Goal: Use online tool/utility: Utilize a website feature to perform a specific function

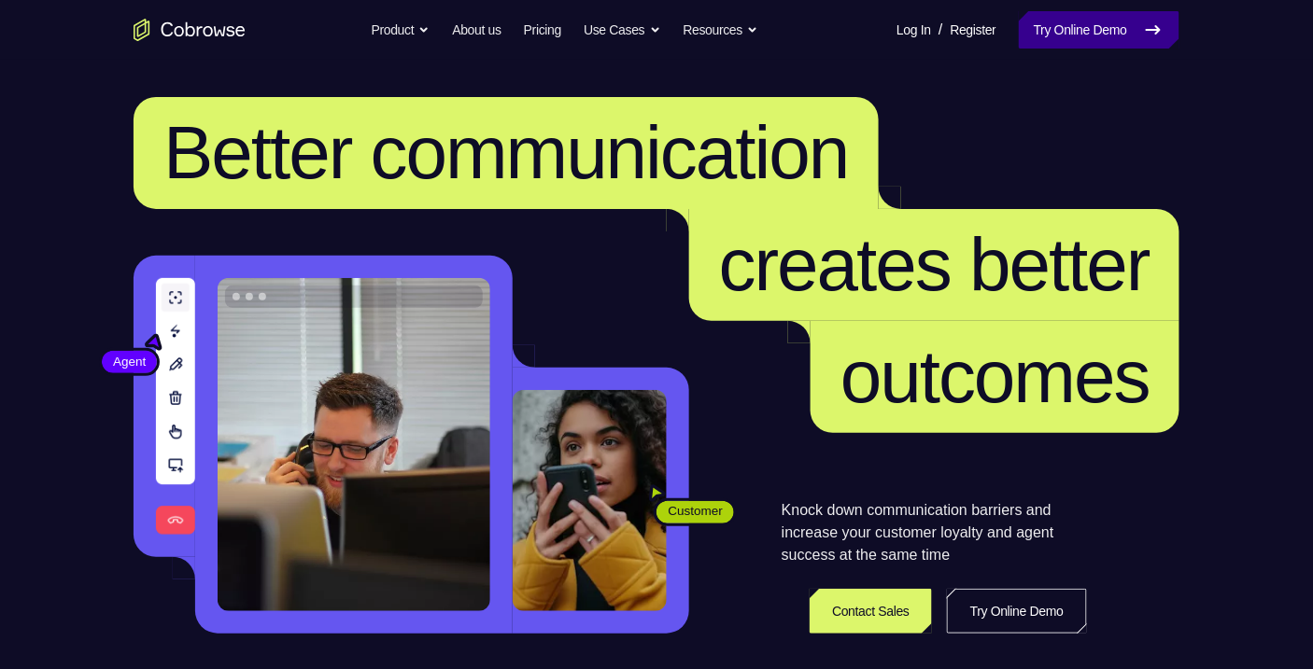
click at [1079, 48] on link "Try Online Demo" at bounding box center [1099, 29] width 161 height 37
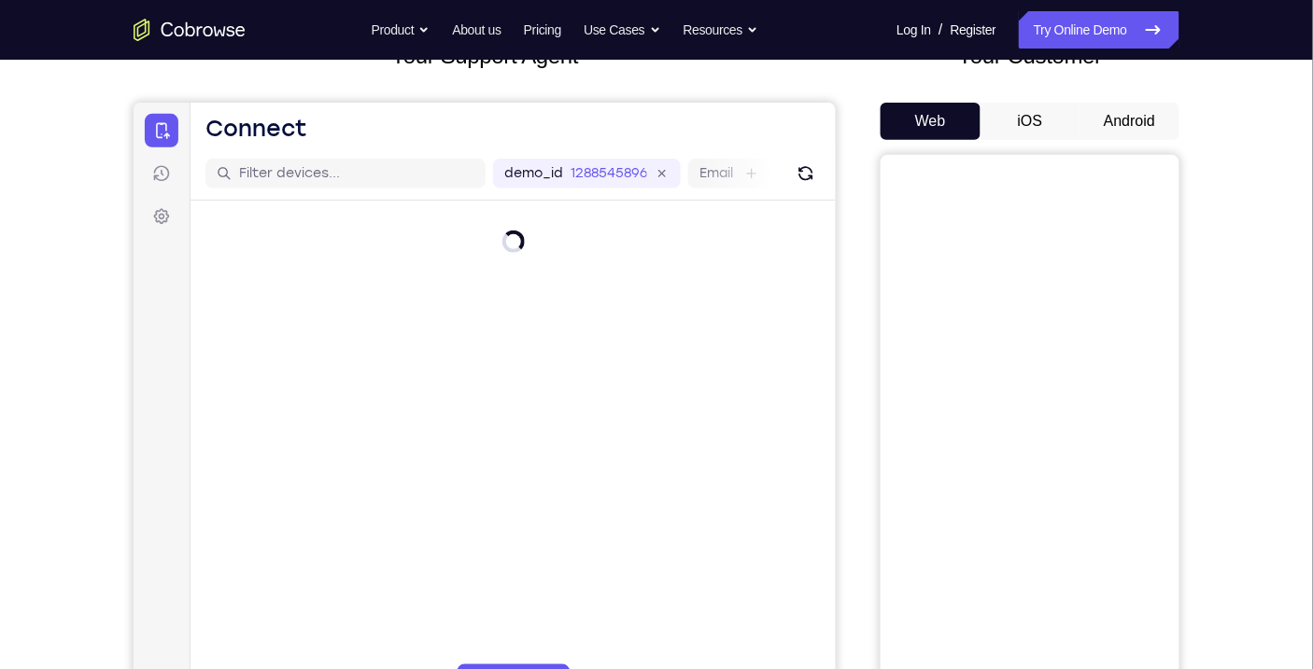
scroll to position [141, 0]
click at [1139, 124] on button "Android" at bounding box center [1129, 120] width 100 height 37
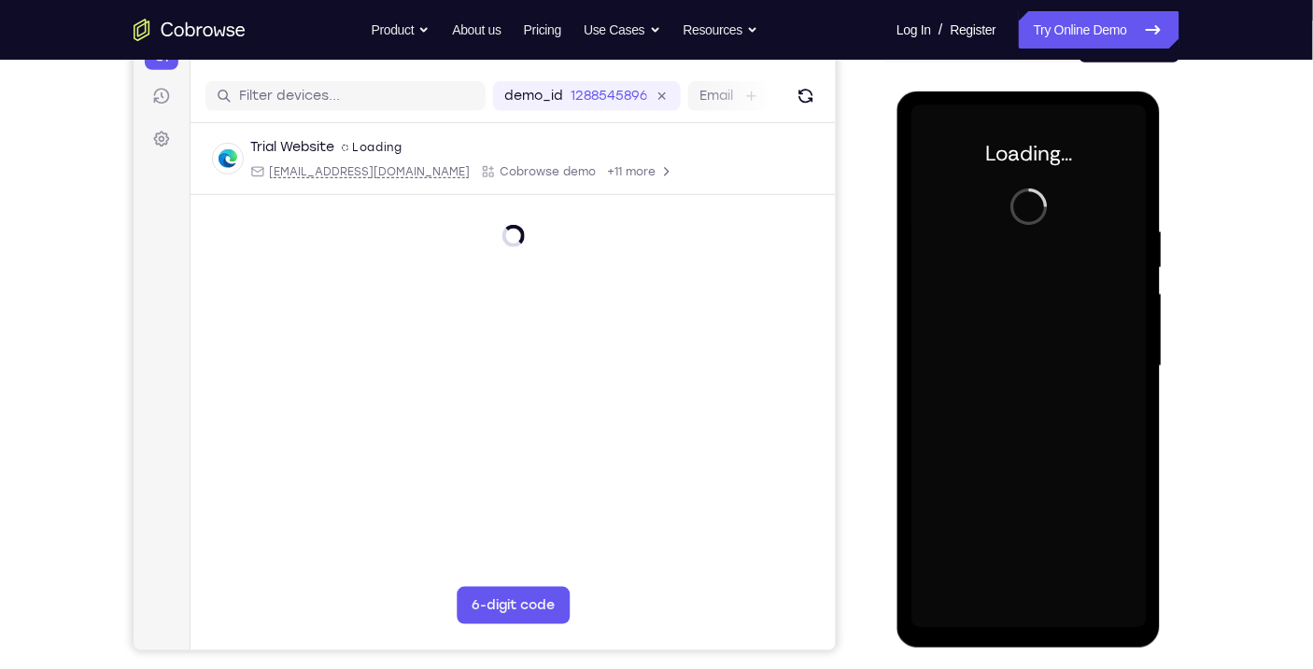
scroll to position [0, 0]
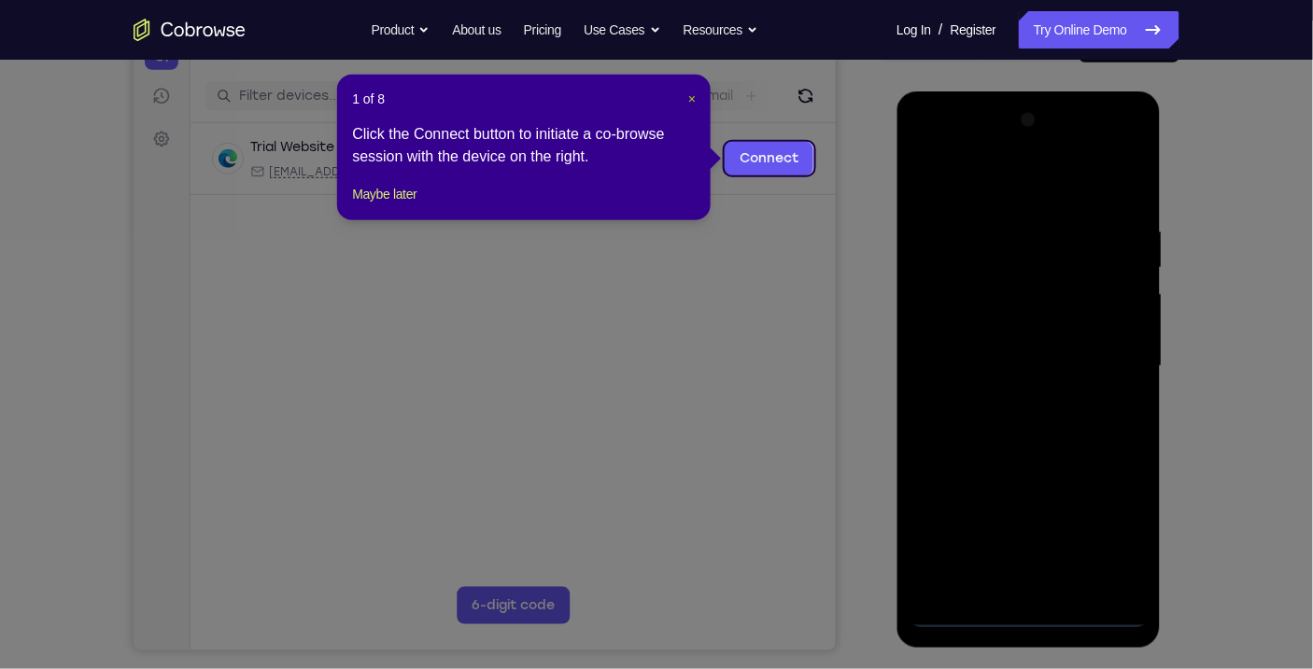
click at [691, 95] on span "×" at bounding box center [691, 99] width 7 height 15
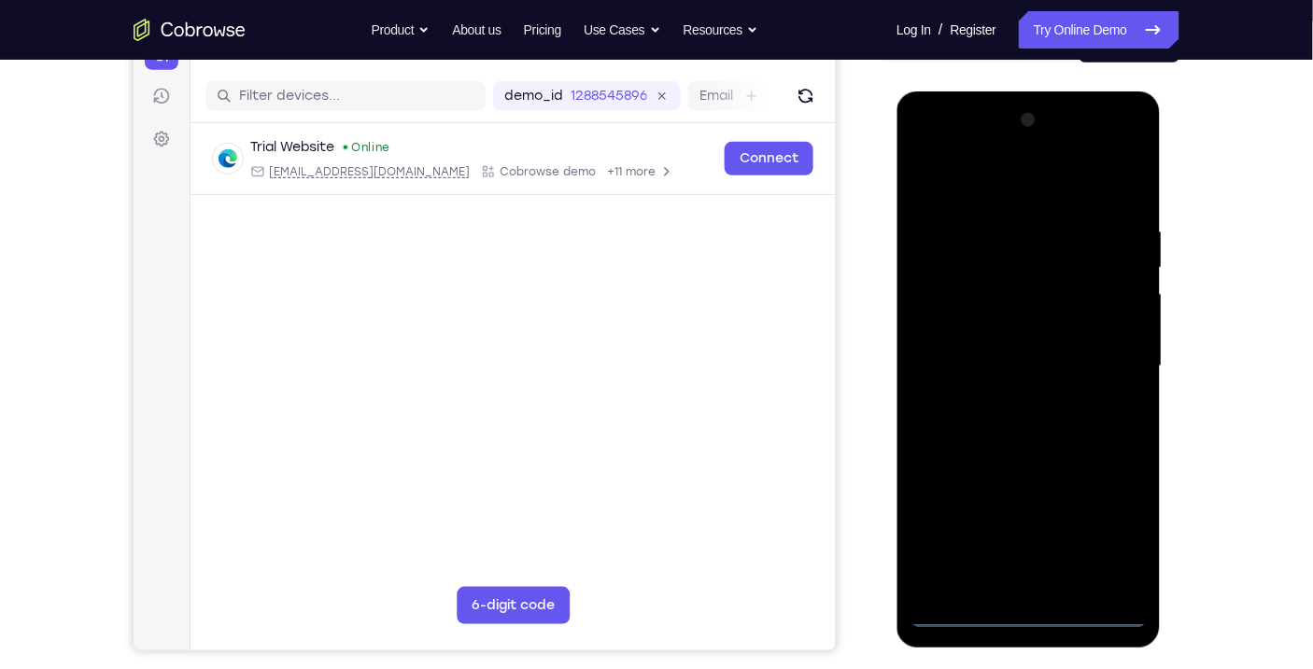
click at [1038, 601] on div at bounding box center [1027, 366] width 235 height 523
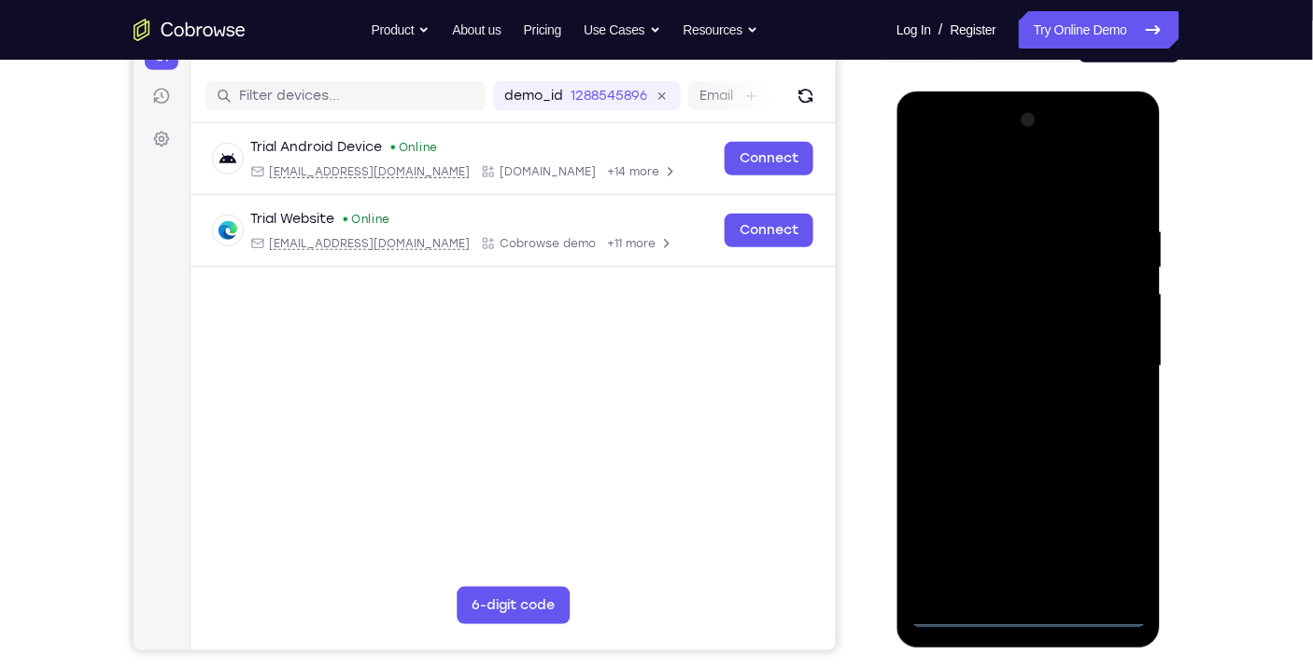
click at [1035, 605] on div at bounding box center [1027, 366] width 235 height 523
click at [1025, 624] on div at bounding box center [1027, 366] width 235 height 523
click at [1106, 535] on div at bounding box center [1027, 366] width 235 height 523
click at [1037, 171] on div at bounding box center [1027, 366] width 235 height 523
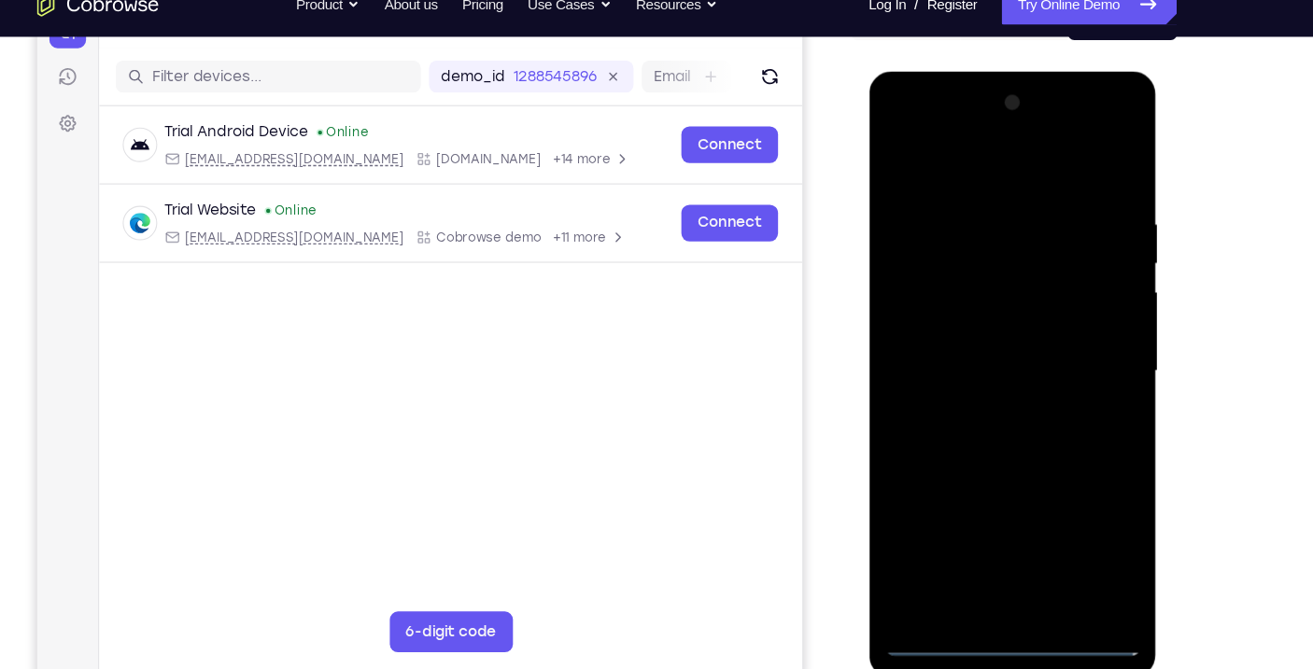
click at [932, 300] on div at bounding box center [999, 346] width 235 height 523
click at [983, 349] on div at bounding box center [999, 346] width 235 height 523
click at [1012, 362] on div at bounding box center [999, 346] width 235 height 523
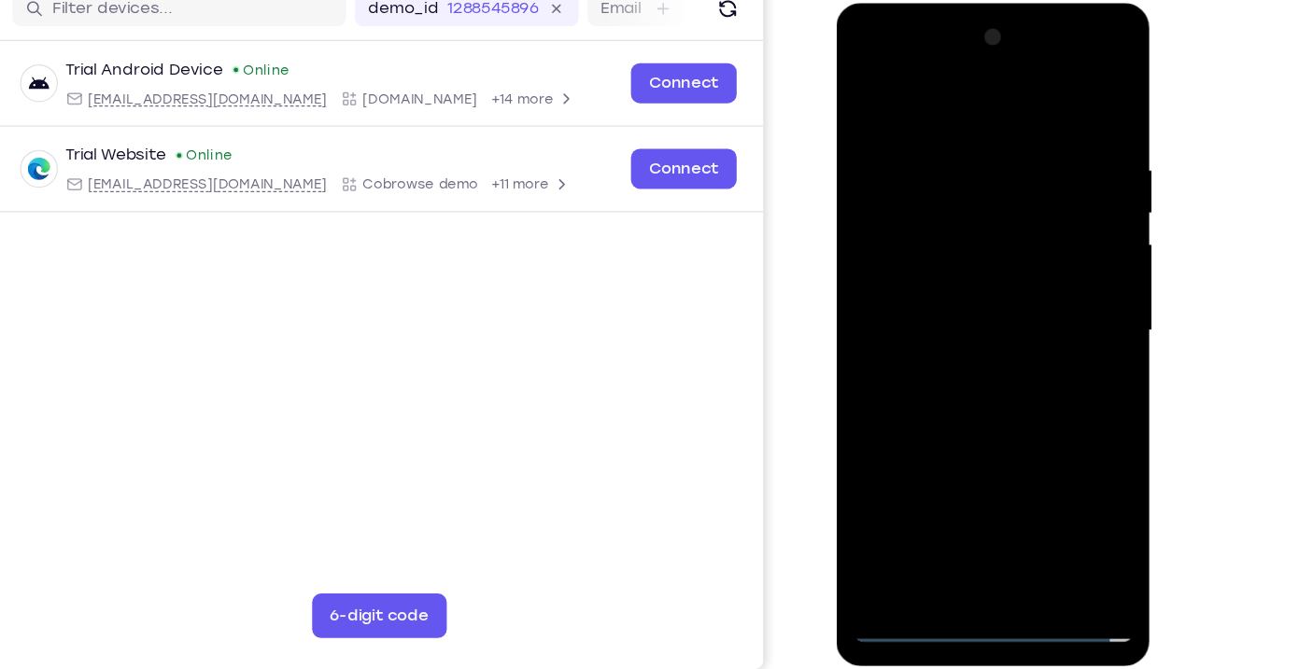
scroll to position [243, 0]
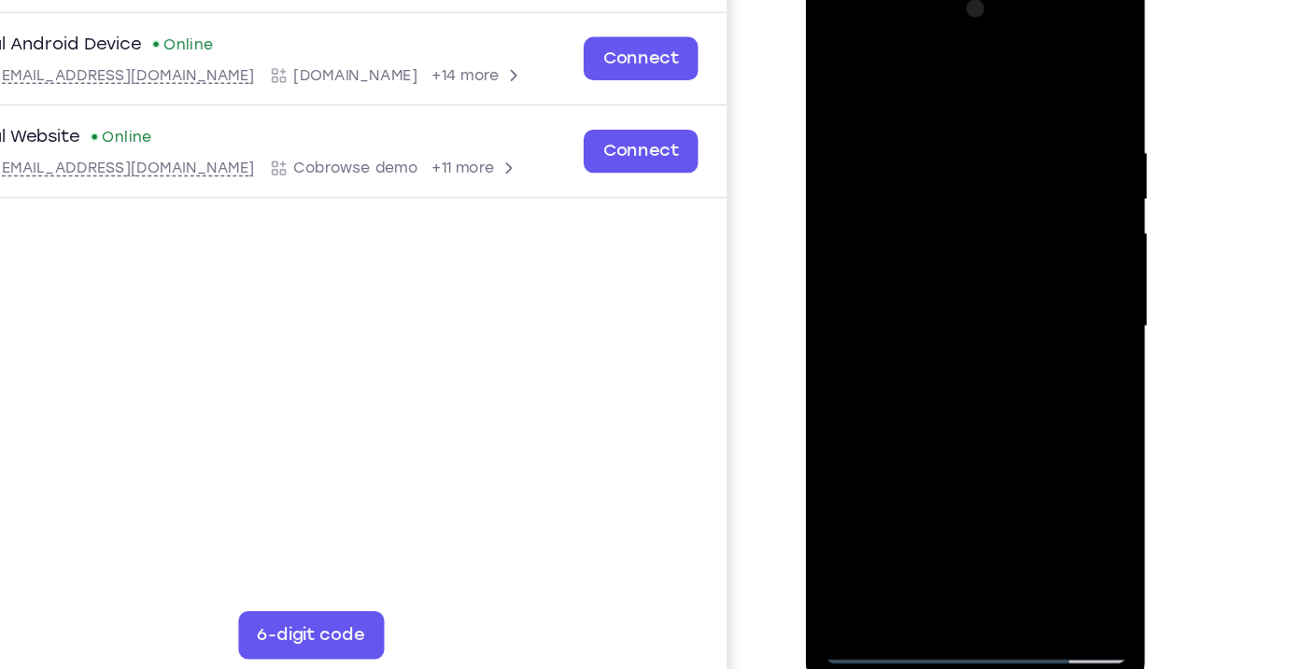
click at [906, 257] on div at bounding box center [937, 247] width 235 height 523
click at [964, 300] on div at bounding box center [937, 247] width 235 height 523
click at [955, 330] on div at bounding box center [937, 247] width 235 height 523
click at [1037, 29] on div at bounding box center [937, 247] width 235 height 523
click at [986, 379] on div at bounding box center [937, 247] width 235 height 523
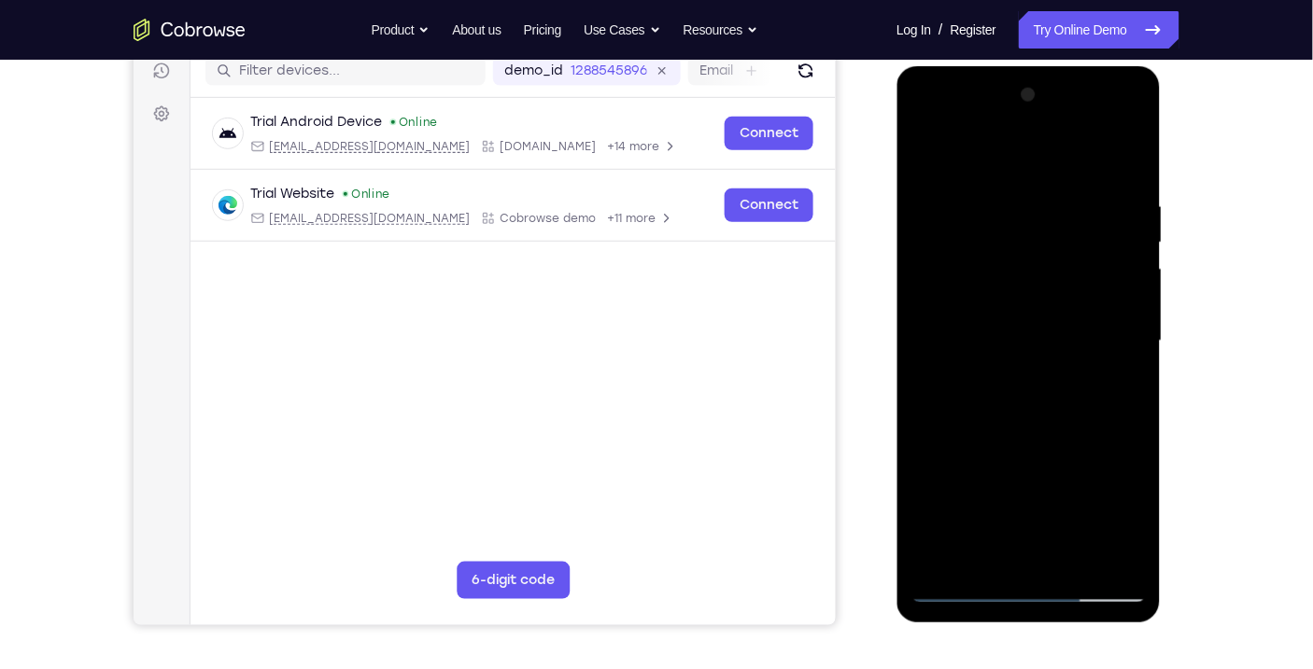
click at [1100, 369] on div at bounding box center [1027, 340] width 235 height 523
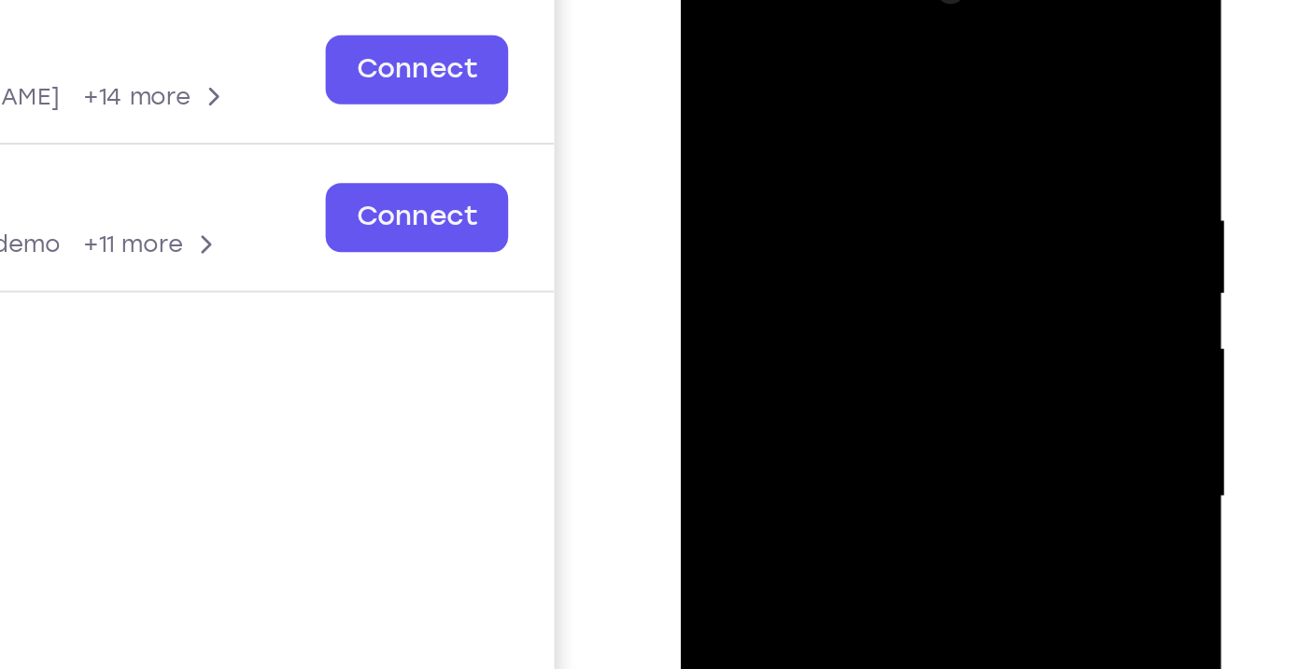
click at [725, 8] on div at bounding box center [811, 207] width 235 height 523
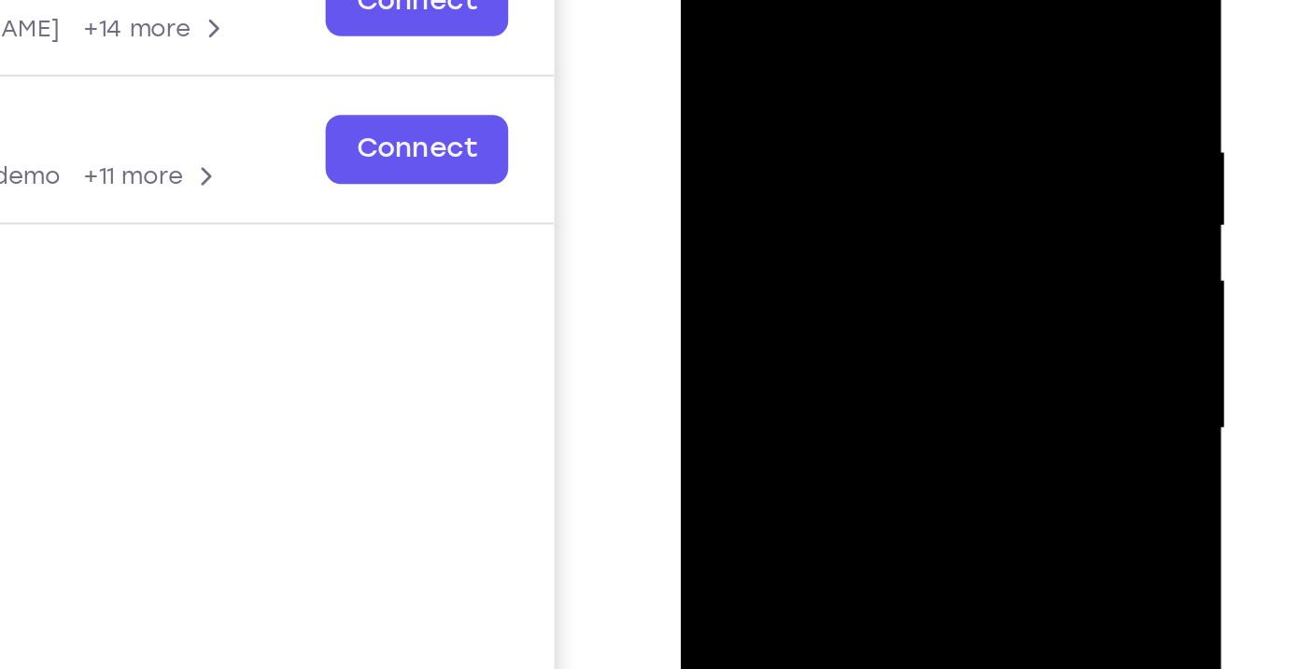
click at [791, 57] on div at bounding box center [811, 139] width 235 height 523
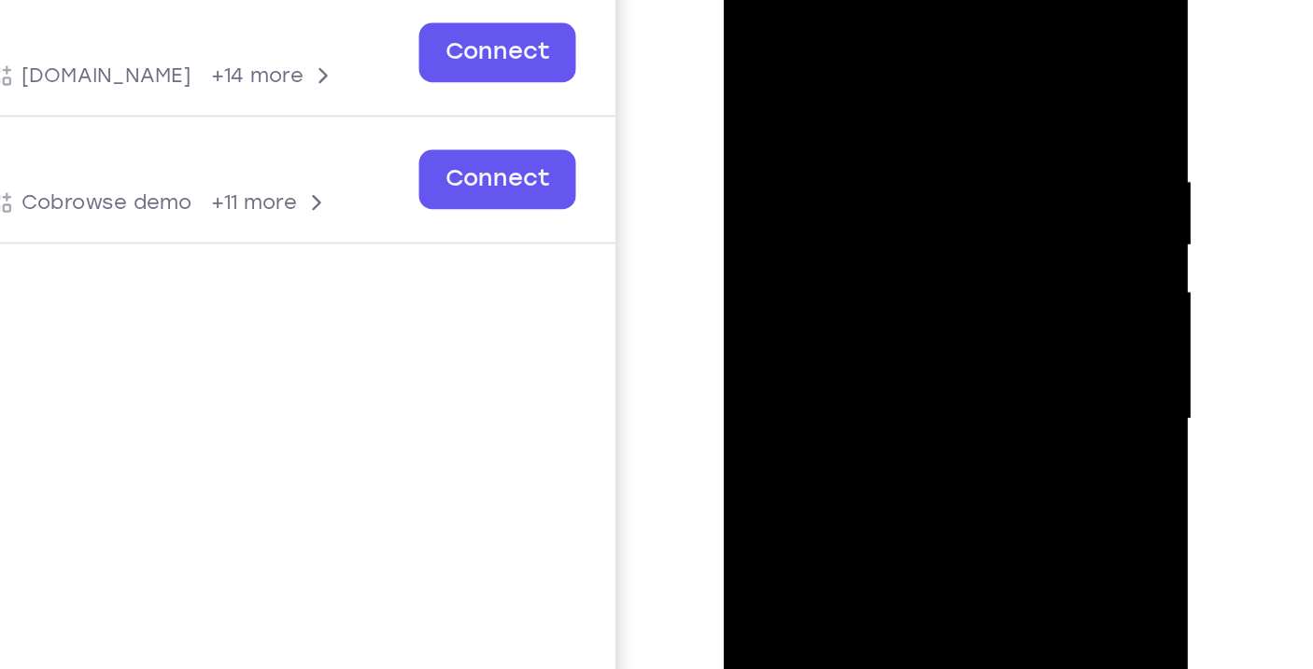
drag, startPoint x: 881, startPoint y: 215, endPoint x: 891, endPoint y: 94, distance: 120.8
click at [891, 94] on div at bounding box center [854, 210] width 235 height 523
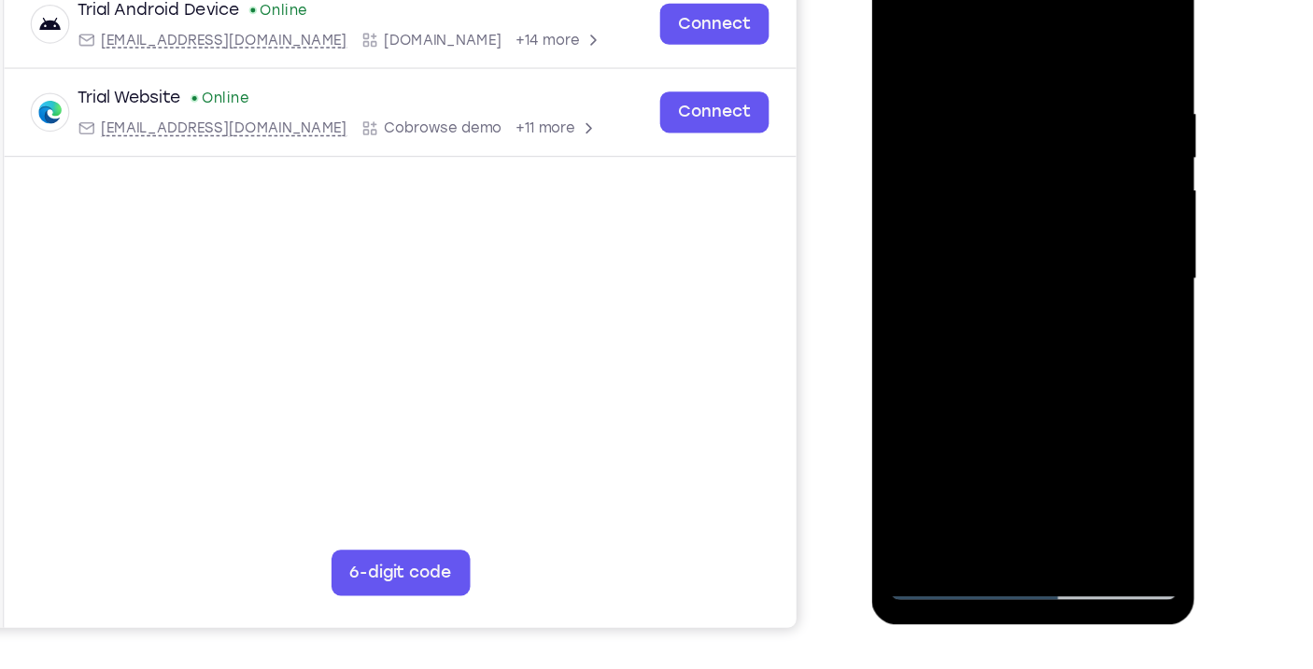
click at [936, 466] on div at bounding box center [1002, 217] width 235 height 523
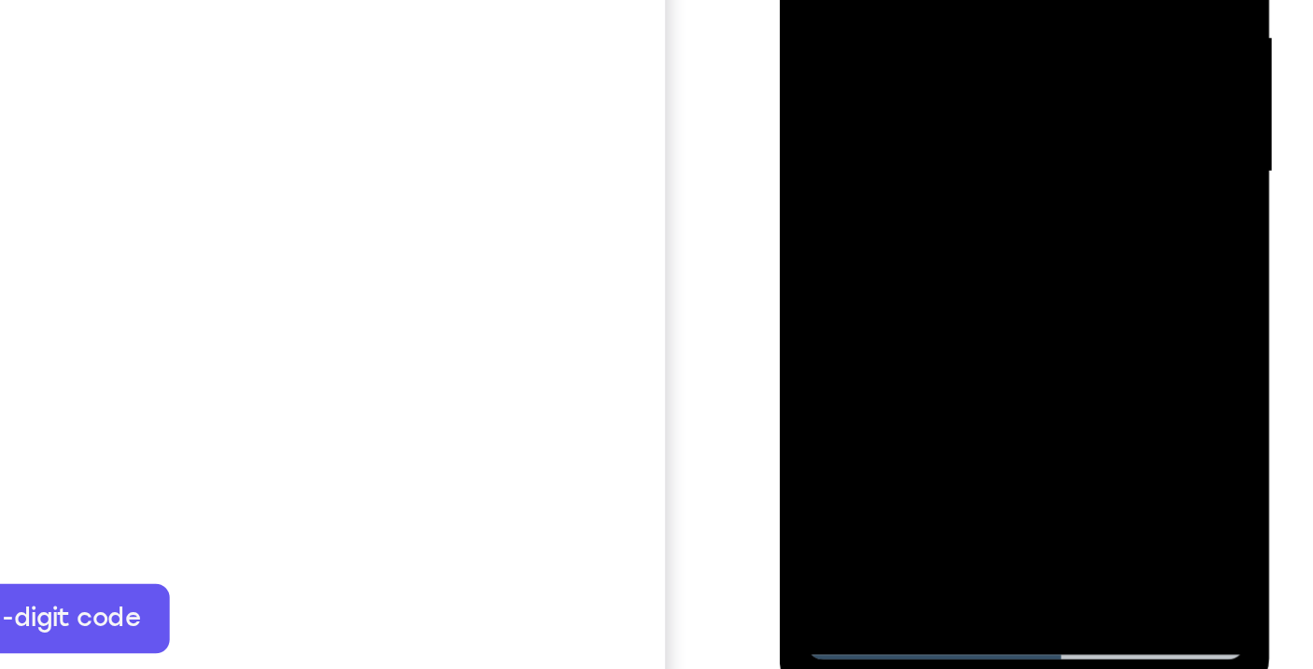
drag, startPoint x: 926, startPoint y: 101, endPoint x: 922, endPoint y: -169, distance: 269.9
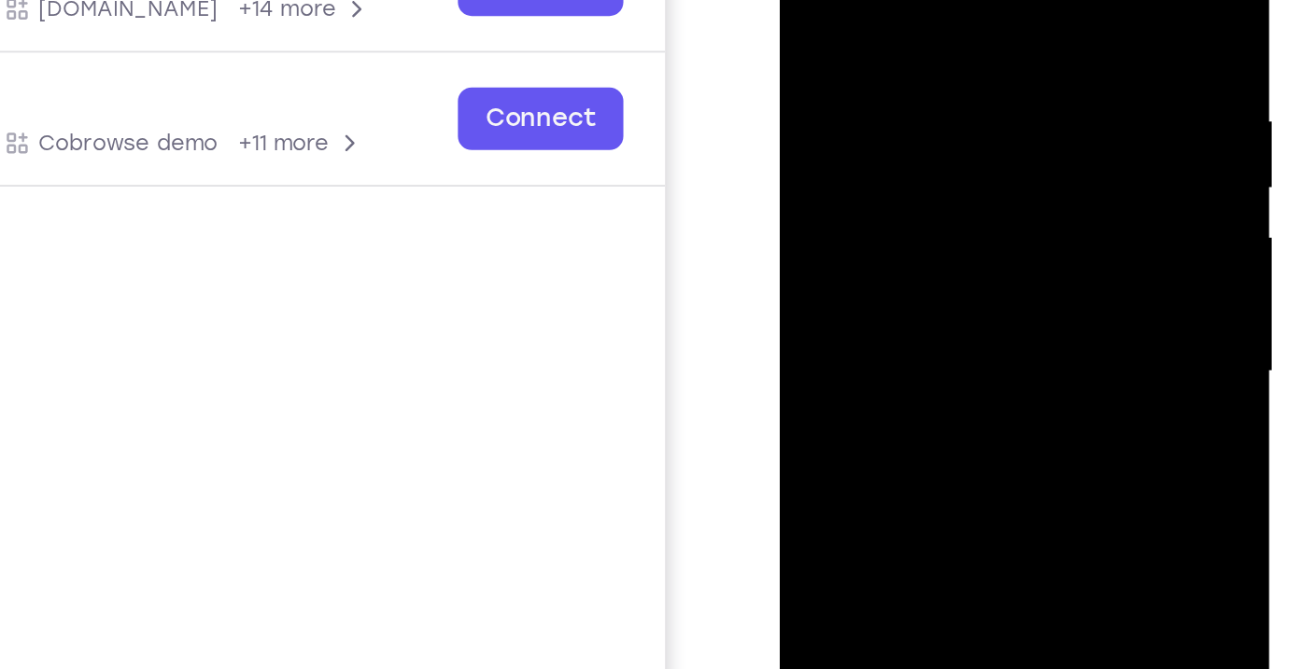
scroll to position [73, 0]
drag, startPoint x: 925, startPoint y: 122, endPoint x: 929, endPoint y: 323, distance: 200.8
click at [929, 323] on div at bounding box center [910, 137] width 235 height 523
click at [853, 0] on div at bounding box center [910, 137] width 235 height 523
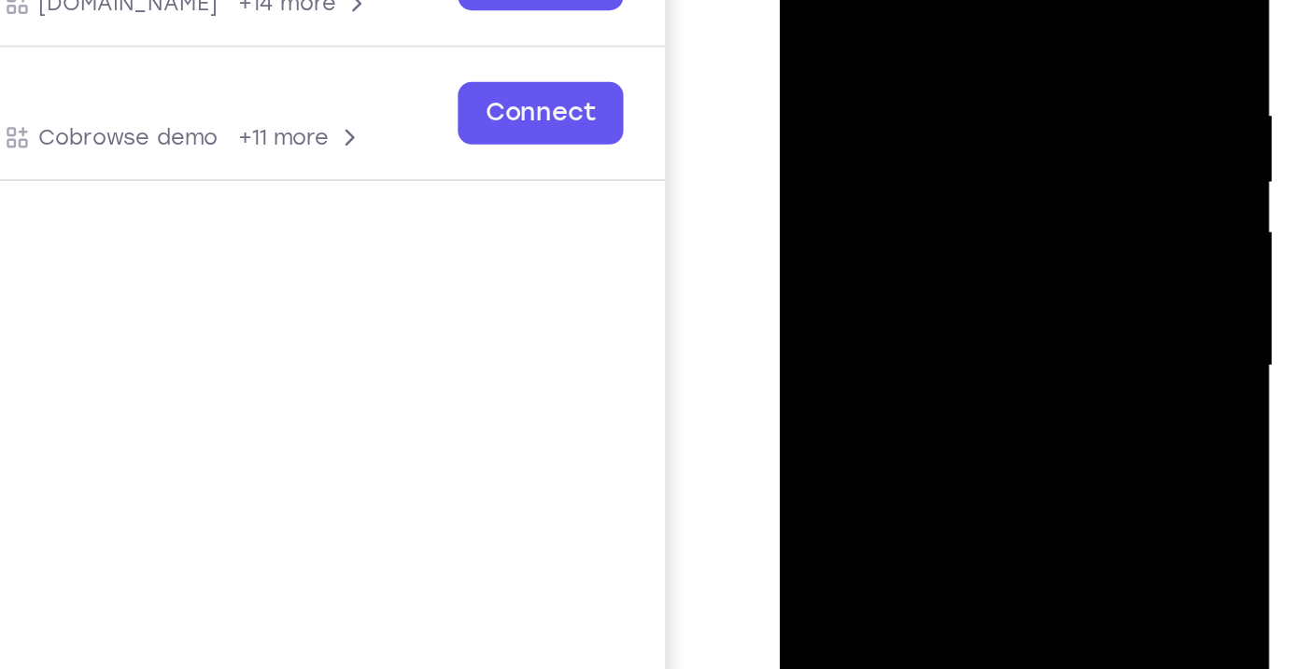
click at [929, 73] on div at bounding box center [910, 129] width 235 height 523
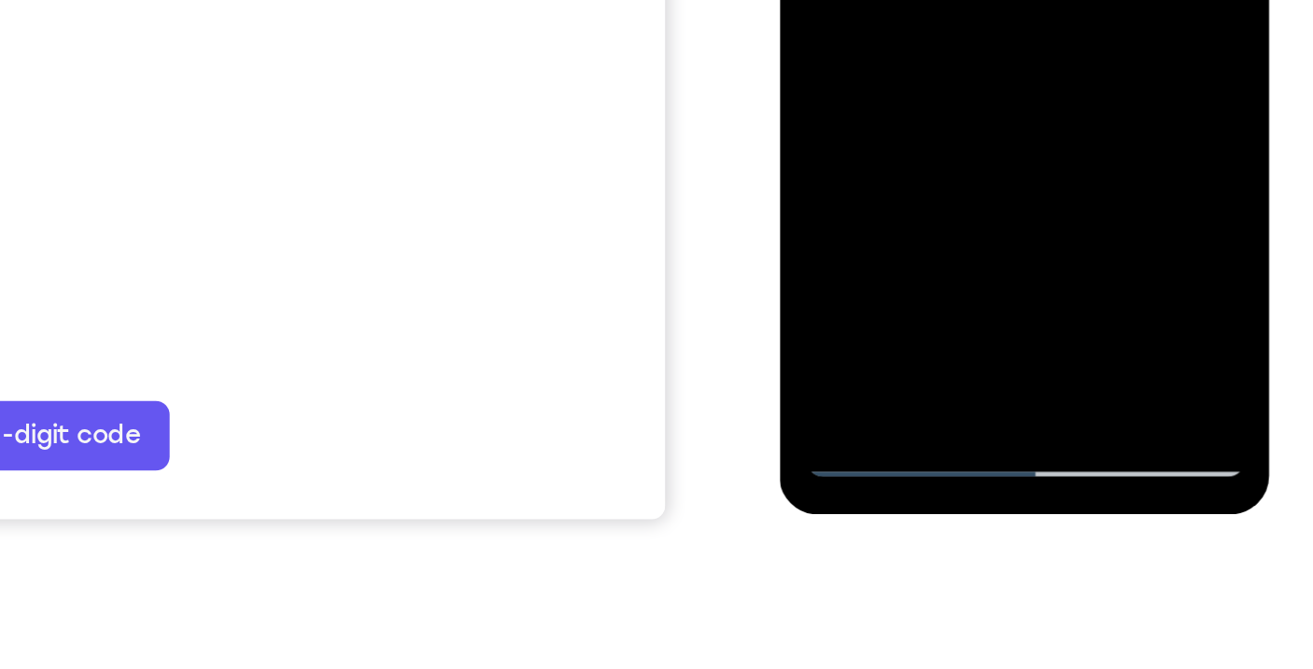
scroll to position [280, 0]
drag, startPoint x: 929, startPoint y: -307, endPoint x: 937, endPoint y: -284, distance: 24.8
drag, startPoint x: 931, startPoint y: -150, endPoint x: 933, endPoint y: -234, distance: 84.1
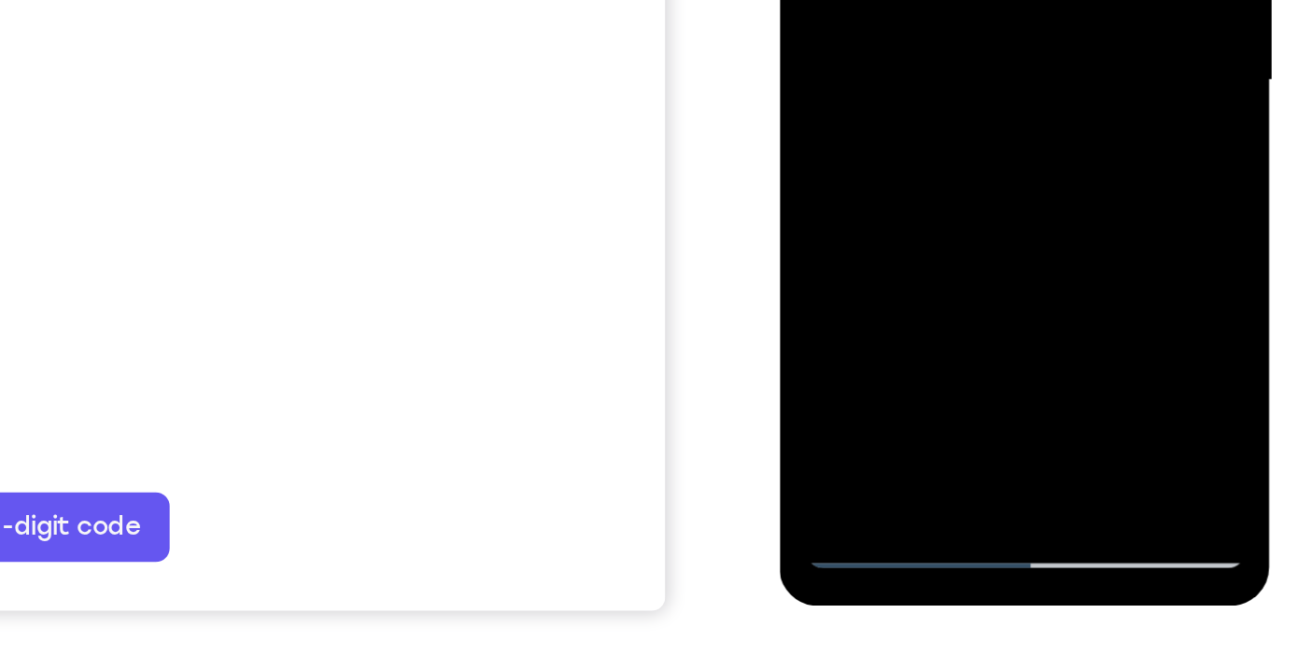
scroll to position [278, 0]
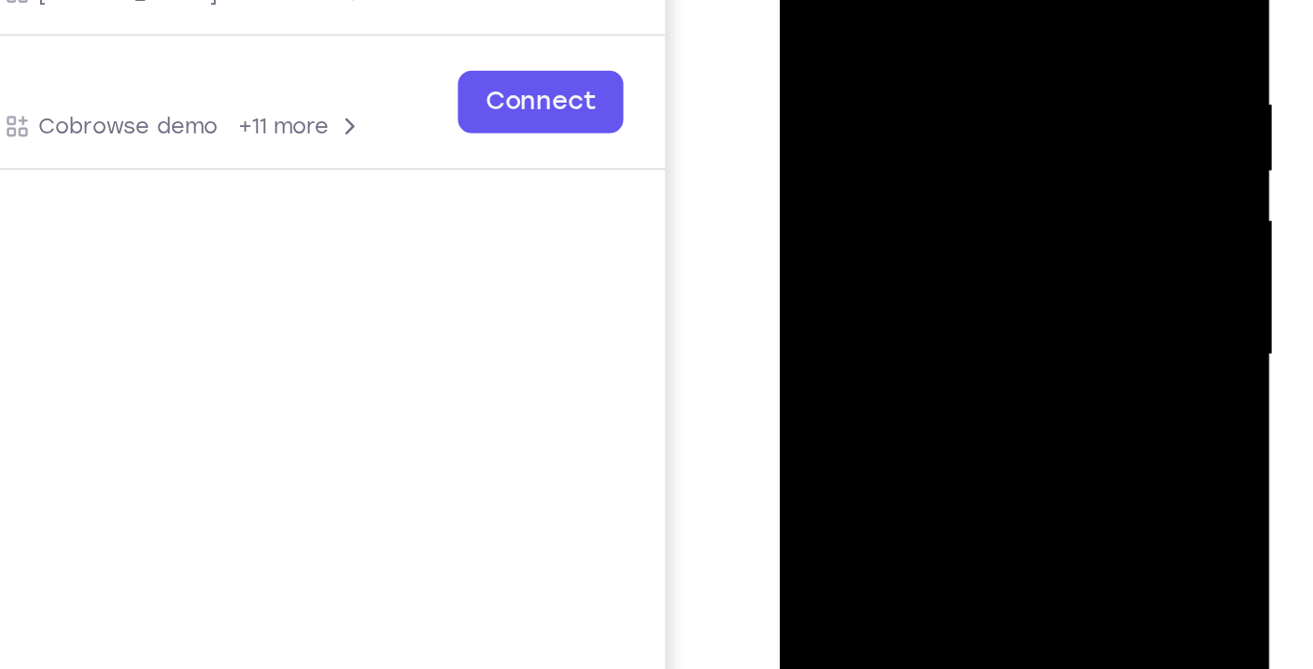
click at [851, 0] on div at bounding box center [910, 118] width 235 height 523
drag, startPoint x: 928, startPoint y: -13, endPoint x: 937, endPoint y: 173, distance: 186.0
click at [937, 173] on div at bounding box center [910, 118] width 235 height 523
click at [850, 0] on div at bounding box center [910, 118] width 235 height 523
click at [852, 0] on div at bounding box center [910, 118] width 235 height 523
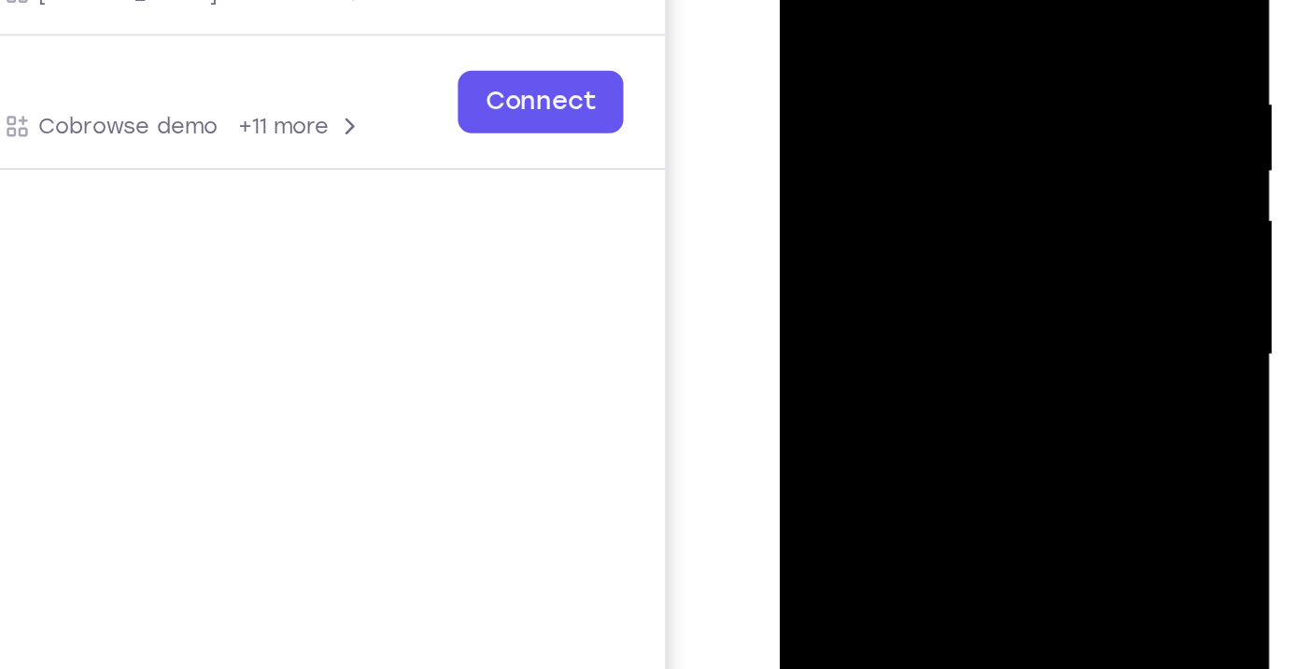
click at [957, 115] on div at bounding box center [910, 118] width 235 height 523
click at [902, 65] on div at bounding box center [910, 118] width 235 height 523
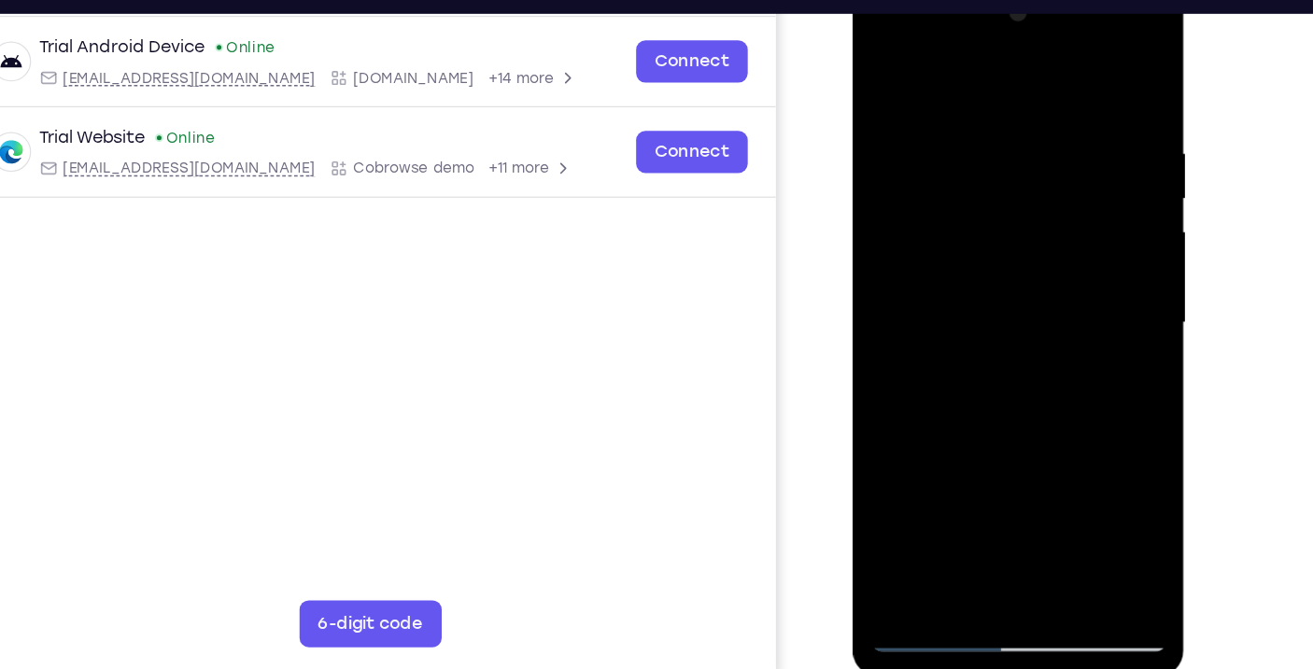
drag, startPoint x: 1056, startPoint y: 248, endPoint x: 867, endPoint y: 282, distance: 191.6
click at [867, 282] on div at bounding box center [983, 253] width 235 height 523
drag, startPoint x: 1016, startPoint y: 236, endPoint x: 892, endPoint y: 255, distance: 125.6
click at [892, 255] on div at bounding box center [983, 253] width 235 height 523
drag, startPoint x: 1000, startPoint y: 216, endPoint x: 1008, endPoint y: 400, distance: 184.1
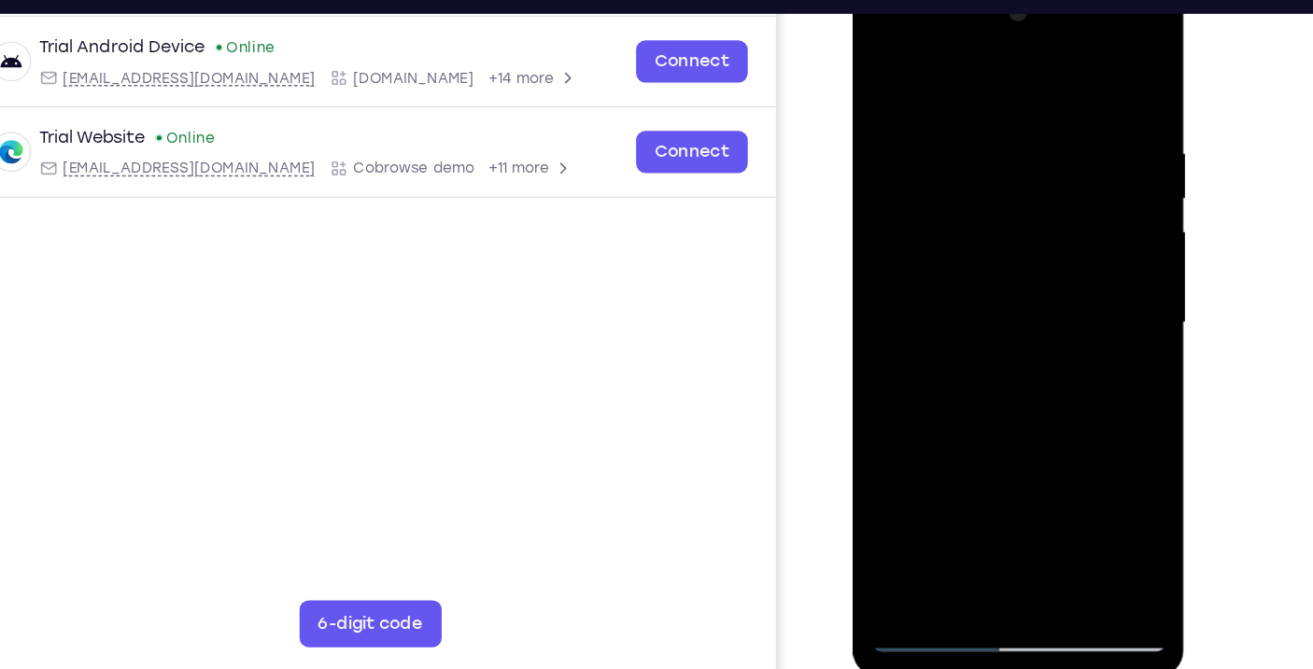
click at [1008, 400] on div at bounding box center [983, 253] width 235 height 523
click at [1084, 88] on div at bounding box center [983, 253] width 235 height 523
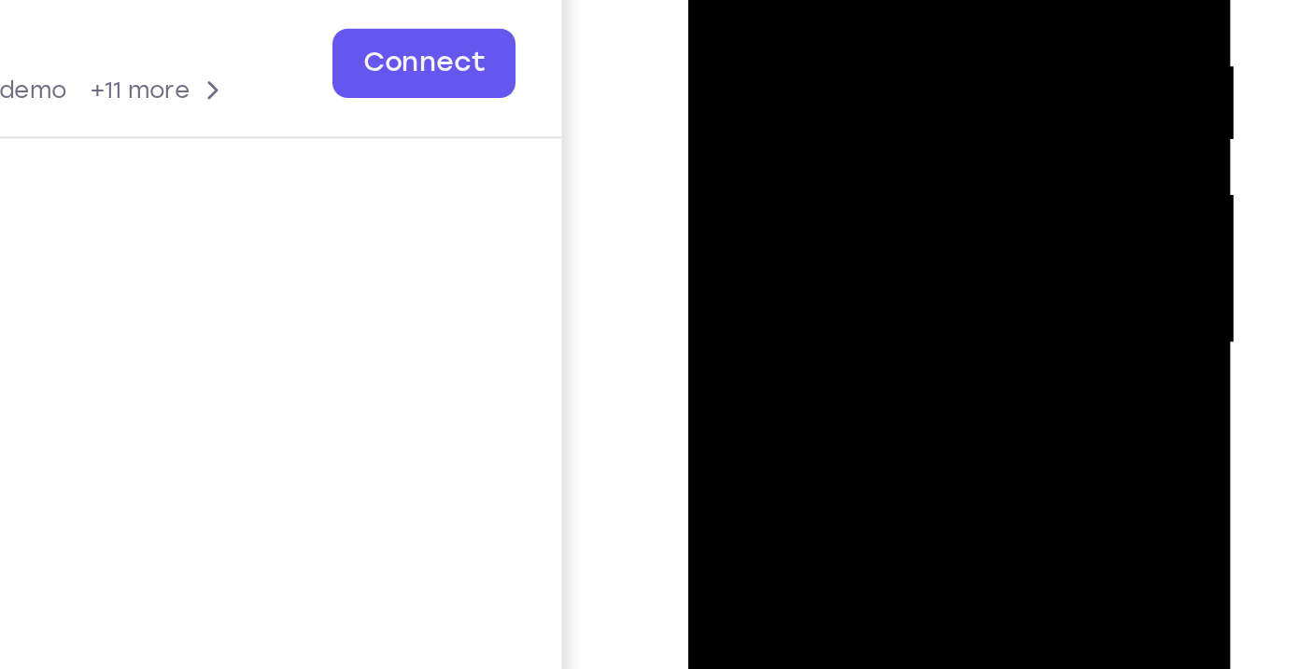
click at [875, 1] on div at bounding box center [819, 52] width 235 height 523
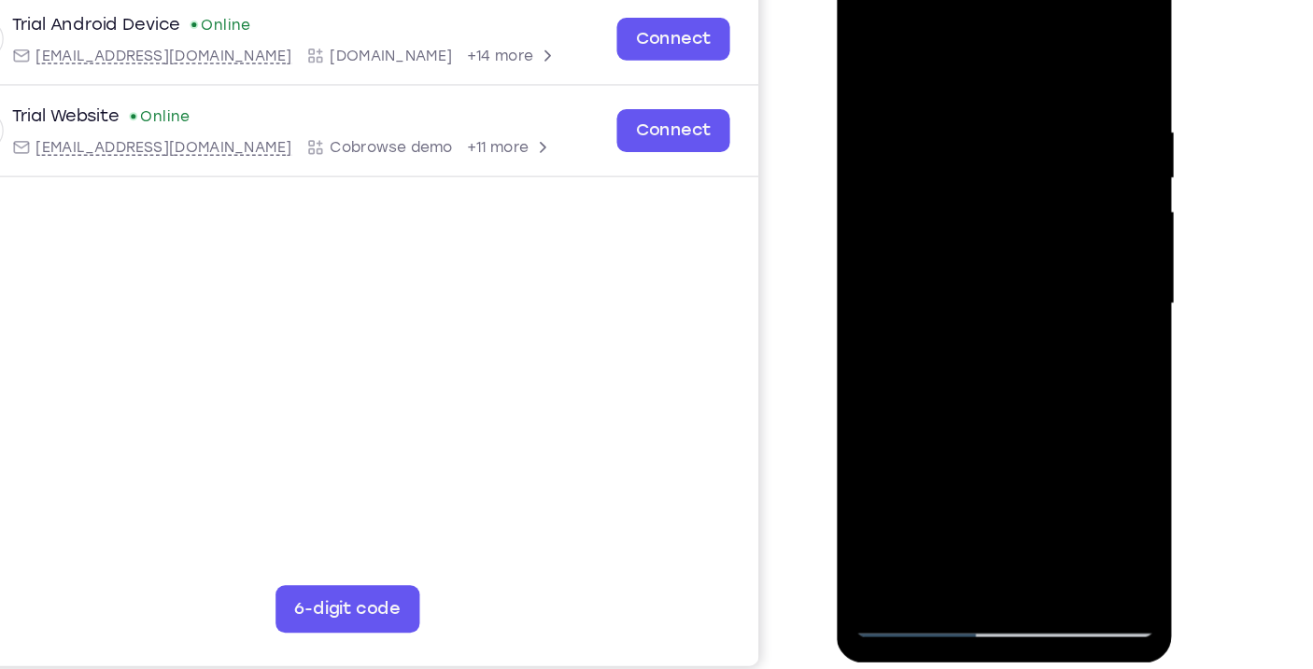
drag, startPoint x: 882, startPoint y: 243, endPoint x: 1053, endPoint y: 58, distance: 251.7
click at [1053, 58] on div at bounding box center [968, 228] width 235 height 523
drag, startPoint x: 973, startPoint y: 247, endPoint x: 1006, endPoint y: 138, distance: 113.1
click at [1006, 138] on div at bounding box center [968, 228] width 235 height 523
drag, startPoint x: 977, startPoint y: 188, endPoint x: 931, endPoint y: 181, distance: 46.2
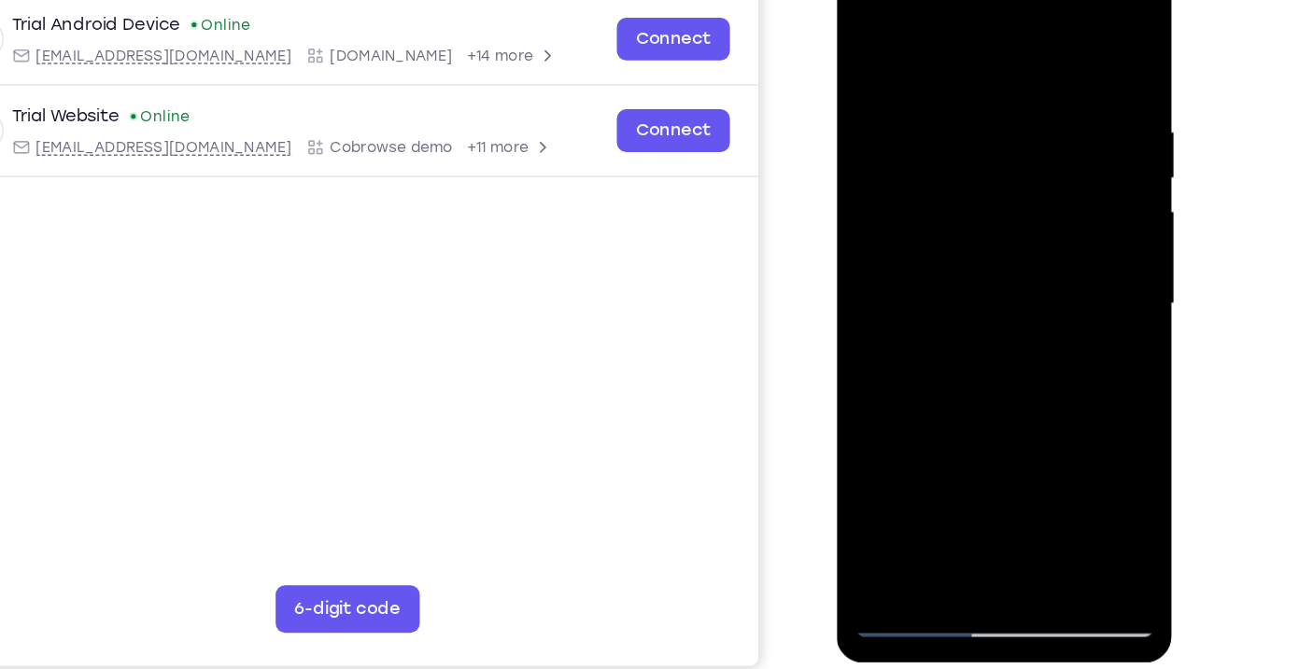
click at [931, 181] on div at bounding box center [968, 228] width 235 height 523
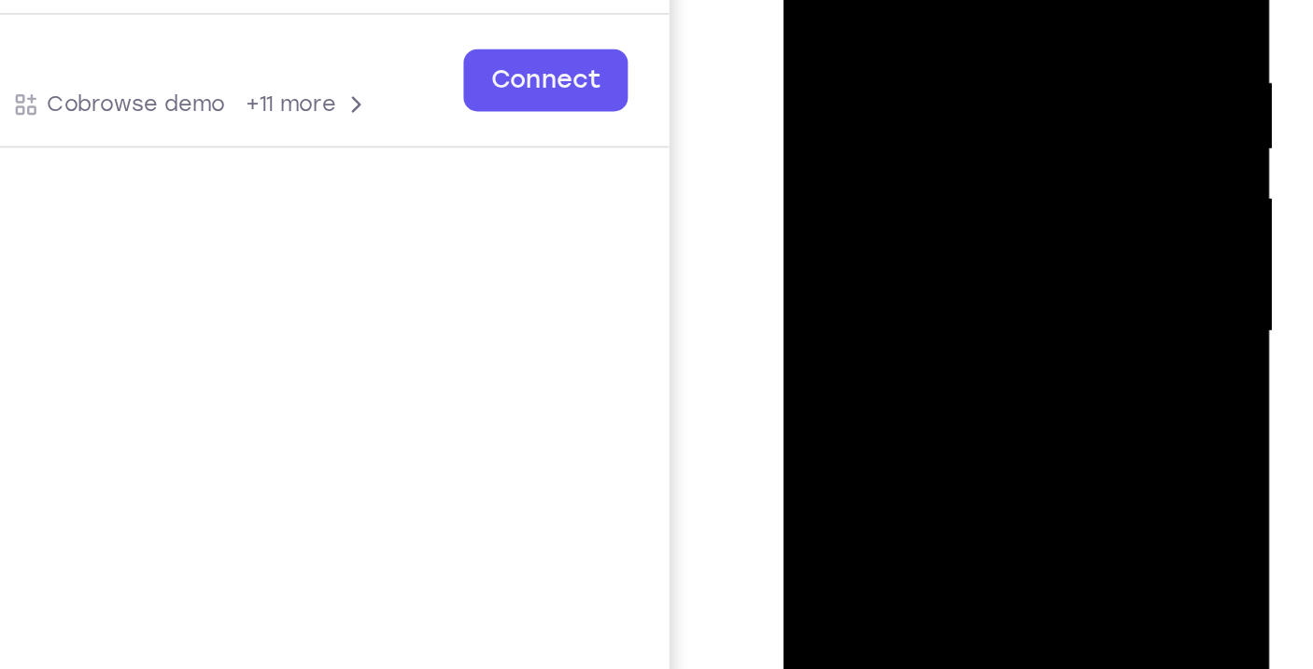
drag, startPoint x: 876, startPoint y: 68, endPoint x: 928, endPoint y: 59, distance: 53.1
click at [928, 59] on div at bounding box center [913, 99] width 235 height 523
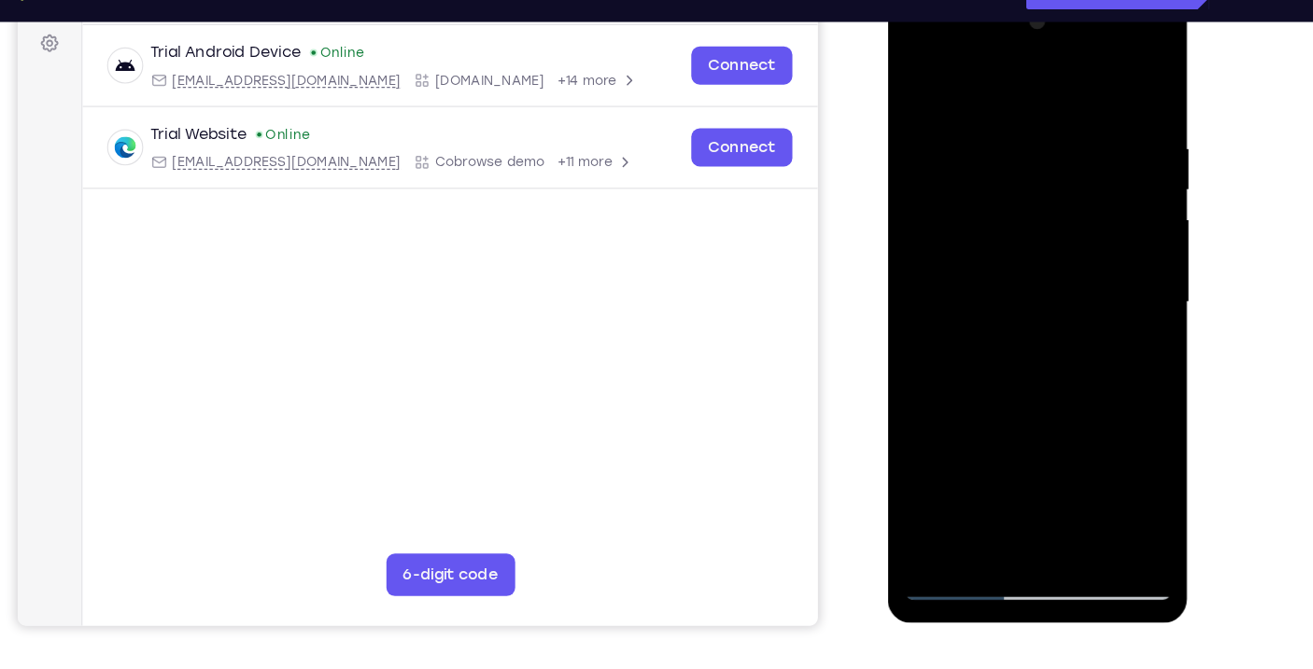
drag, startPoint x: 1047, startPoint y: 225, endPoint x: 930, endPoint y: 298, distance: 137.6
click at [930, 298] on div at bounding box center [1018, 265] width 235 height 523
drag, startPoint x: 1040, startPoint y: 195, endPoint x: 949, endPoint y: 312, distance: 148.3
click at [949, 312] on div at bounding box center [1018, 265] width 235 height 523
drag, startPoint x: 940, startPoint y: 153, endPoint x: 939, endPoint y: 259, distance: 105.5
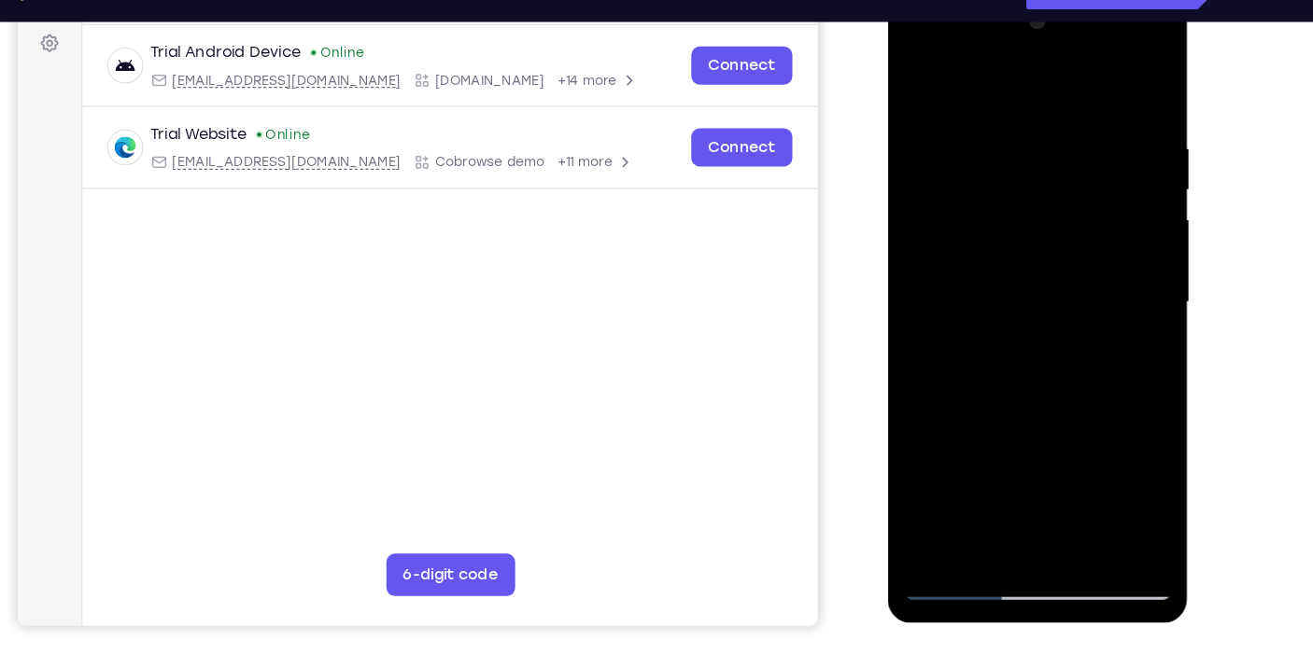
click at [939, 259] on div at bounding box center [1018, 265] width 235 height 523
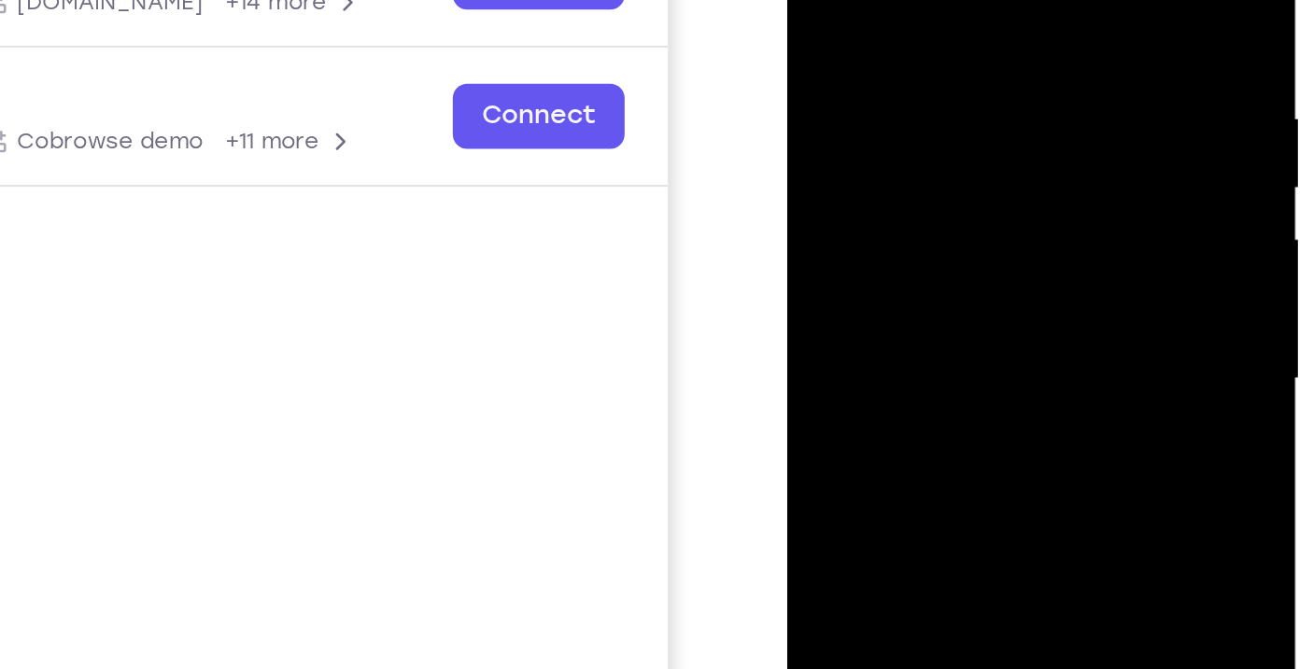
click at [894, 24] on div at bounding box center [917, 122] width 235 height 523
click at [942, 90] on div at bounding box center [917, 122] width 235 height 523
drag, startPoint x: 899, startPoint y: 105, endPoint x: 1009, endPoint y: 86, distance: 111.8
click at [1009, 86] on div at bounding box center [917, 122] width 235 height 523
drag, startPoint x: 969, startPoint y: 39, endPoint x: 1067, endPoint y: 59, distance: 100.0
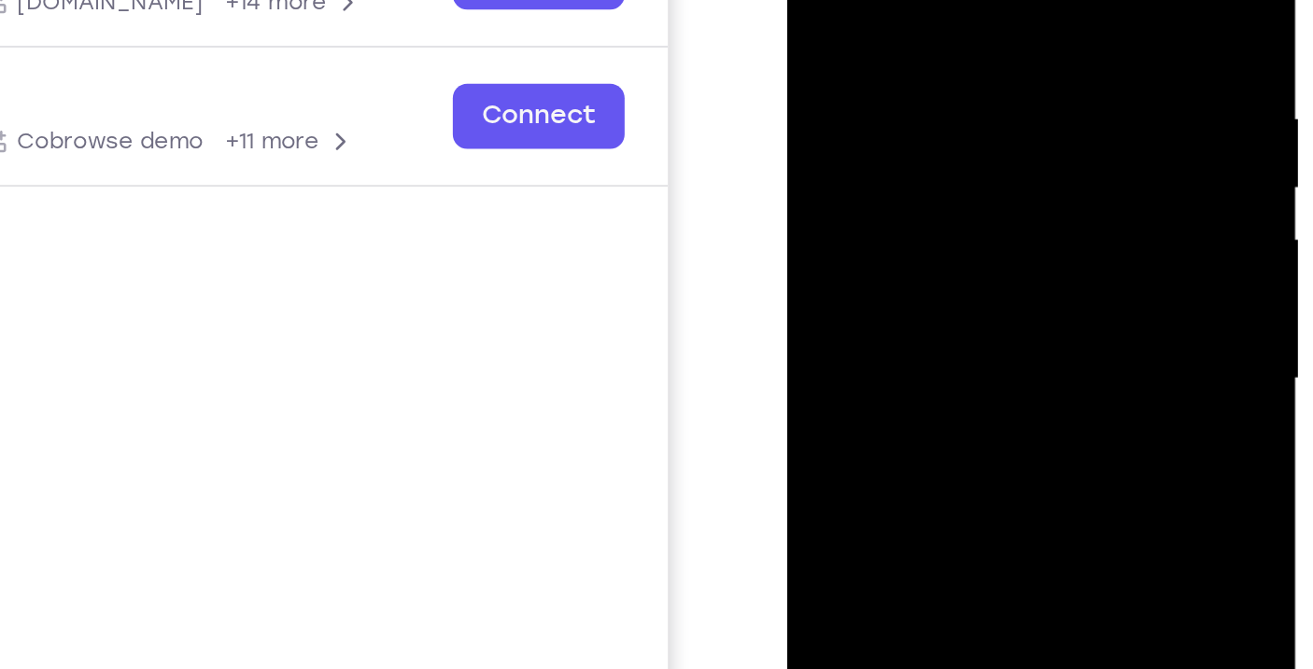
click at [1052, 59] on html "Online web based iOS Simulators and Android Emulators. Run iPhone, iPad, Mobile…" at bounding box center [919, 127] width 266 height 560
drag, startPoint x: 1025, startPoint y: 49, endPoint x: 956, endPoint y: 114, distance: 95.1
click at [956, 114] on div at bounding box center [917, 122] width 235 height 523
drag, startPoint x: 971, startPoint y: 49, endPoint x: 838, endPoint y: 65, distance: 134.5
click at [838, 65] on div at bounding box center [917, 122] width 235 height 523
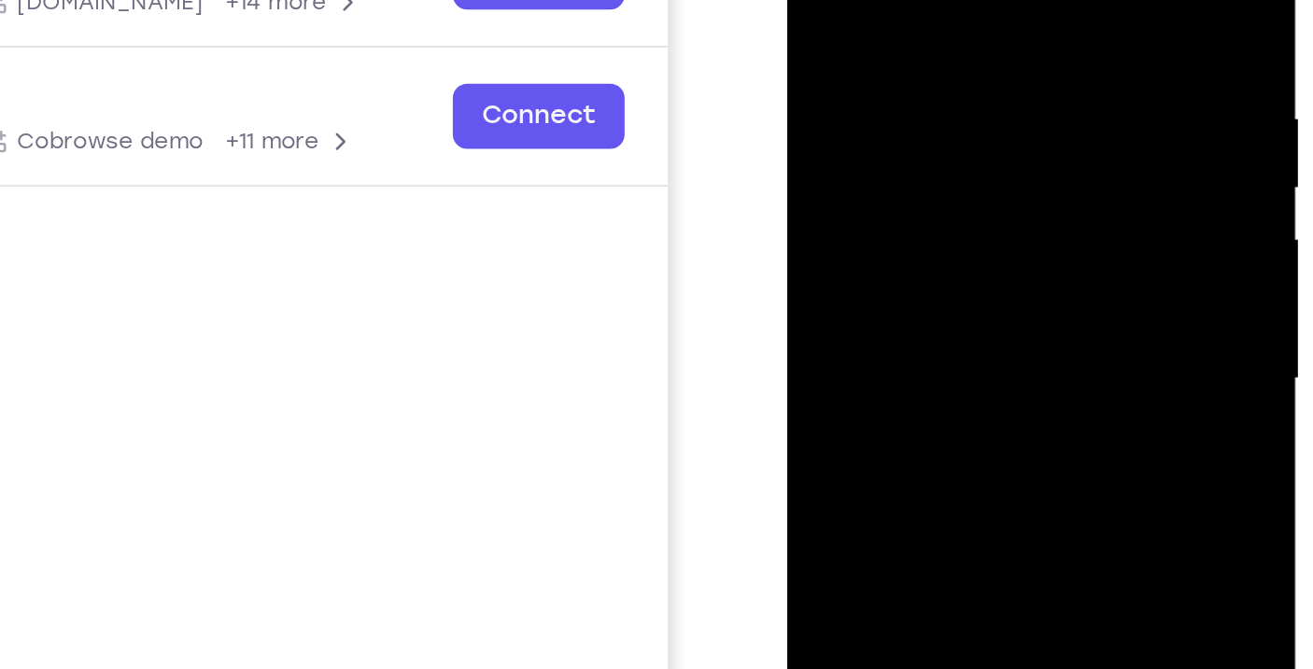
drag, startPoint x: 838, startPoint y: 65, endPoint x: 984, endPoint y: 37, distance: 149.2
click at [984, 37] on div at bounding box center [917, 122] width 235 height 523
drag, startPoint x: 971, startPoint y: 51, endPoint x: 733, endPoint y: 229, distance: 296.9
click at [786, 229] on html "Online web based iOS Simulators and Android Emulators. Run iPhone, iPad, Mobile…" at bounding box center [919, 127] width 266 height 560
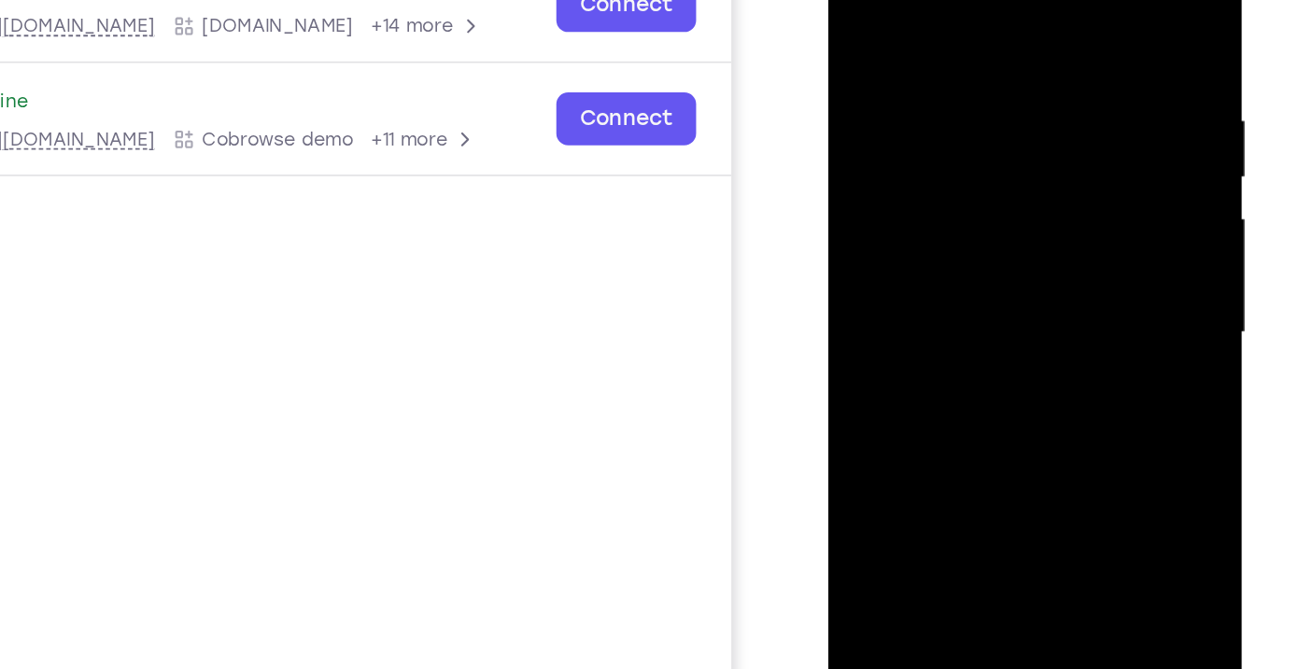
click at [1064, 0] on div at bounding box center [958, 175] width 235 height 523
click at [1062, 298] on div at bounding box center [958, 175] width 235 height 523
drag, startPoint x: 1062, startPoint y: 298, endPoint x: 1052, endPoint y: 156, distance: 142.2
click at [1052, 156] on div at bounding box center [958, 175] width 235 height 523
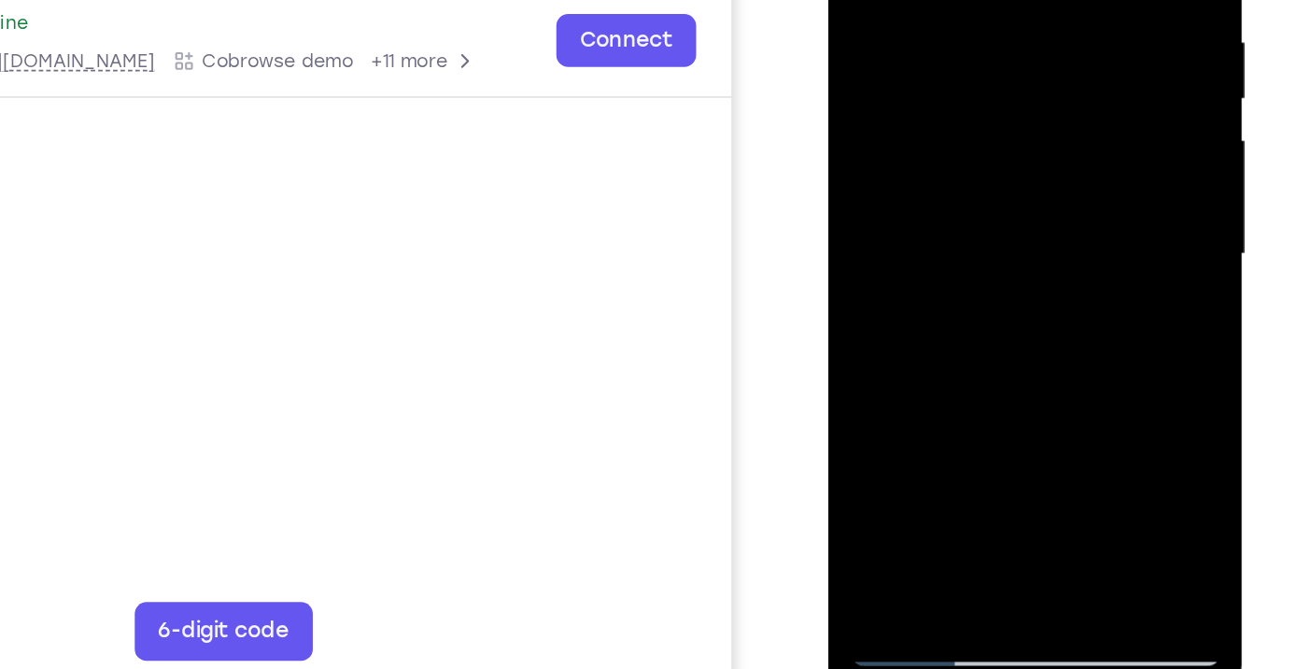
scroll to position [275, 0]
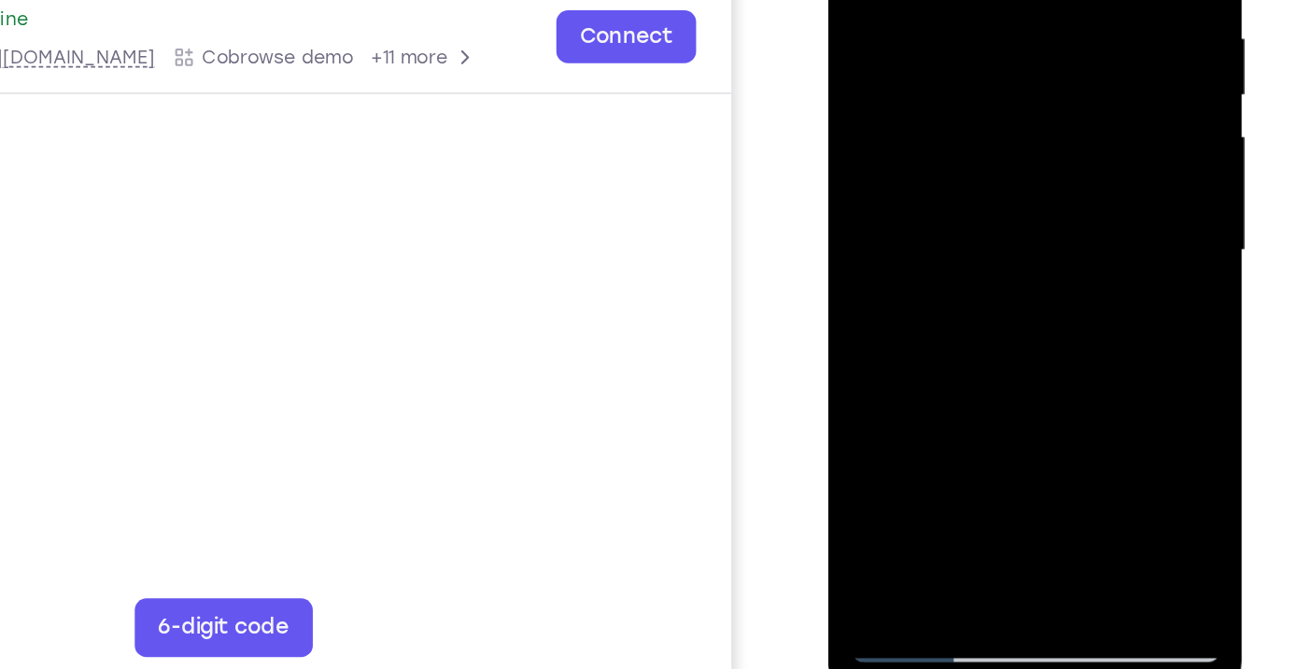
click at [888, 345] on div at bounding box center [958, 93] width 235 height 523
drag, startPoint x: 1068, startPoint y: 185, endPoint x: 1094, endPoint y: 124, distance: 66.1
click at [1093, 124] on html "Online web based iOS Simulators and Android Emulators. Run iPhone, iPad, Mobile…" at bounding box center [960, 98] width 266 height 560
drag, startPoint x: 1066, startPoint y: 110, endPoint x: 1049, endPoint y: 5, distance: 107.0
click at [1049, 5] on div at bounding box center [958, 93] width 235 height 523
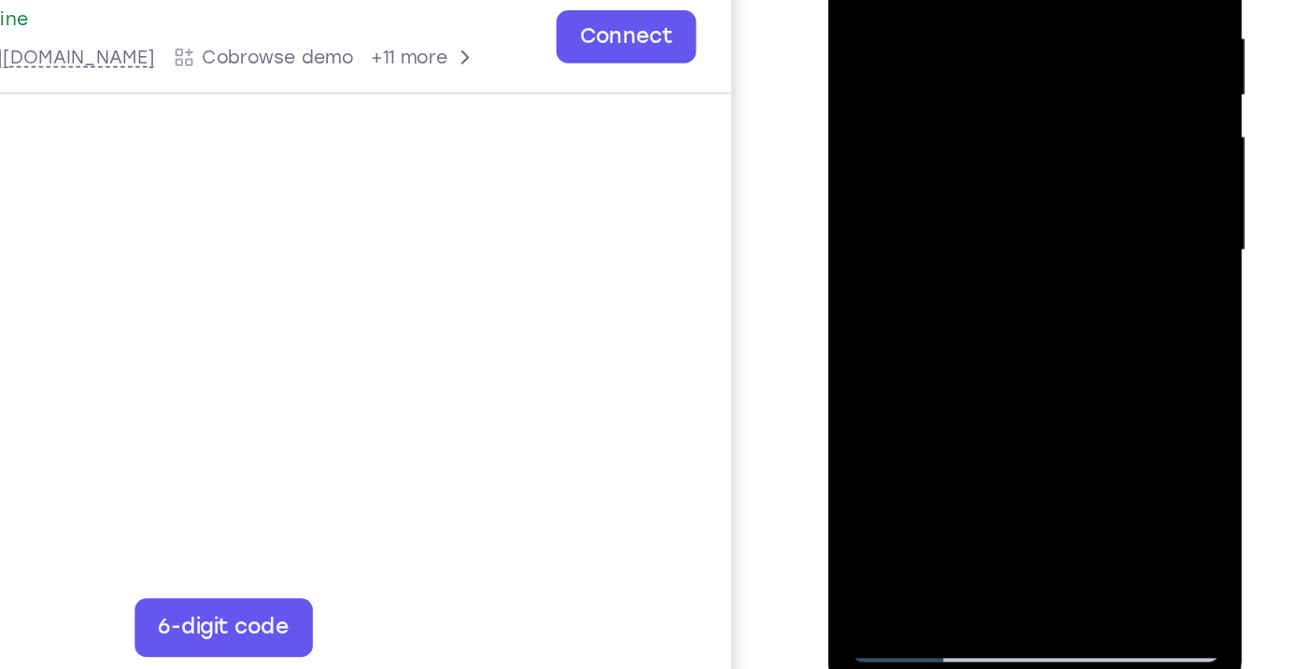
drag, startPoint x: 1069, startPoint y: 183, endPoint x: 1065, endPoint y: 310, distance: 127.0
click at [1065, 310] on div at bounding box center [958, 93] width 235 height 523
click at [894, 0] on div at bounding box center [958, 93] width 235 height 523
drag, startPoint x: 897, startPoint y: 100, endPoint x: 925, endPoint y: 147, distance: 54.4
click at [925, 147] on div at bounding box center [958, 93] width 235 height 523
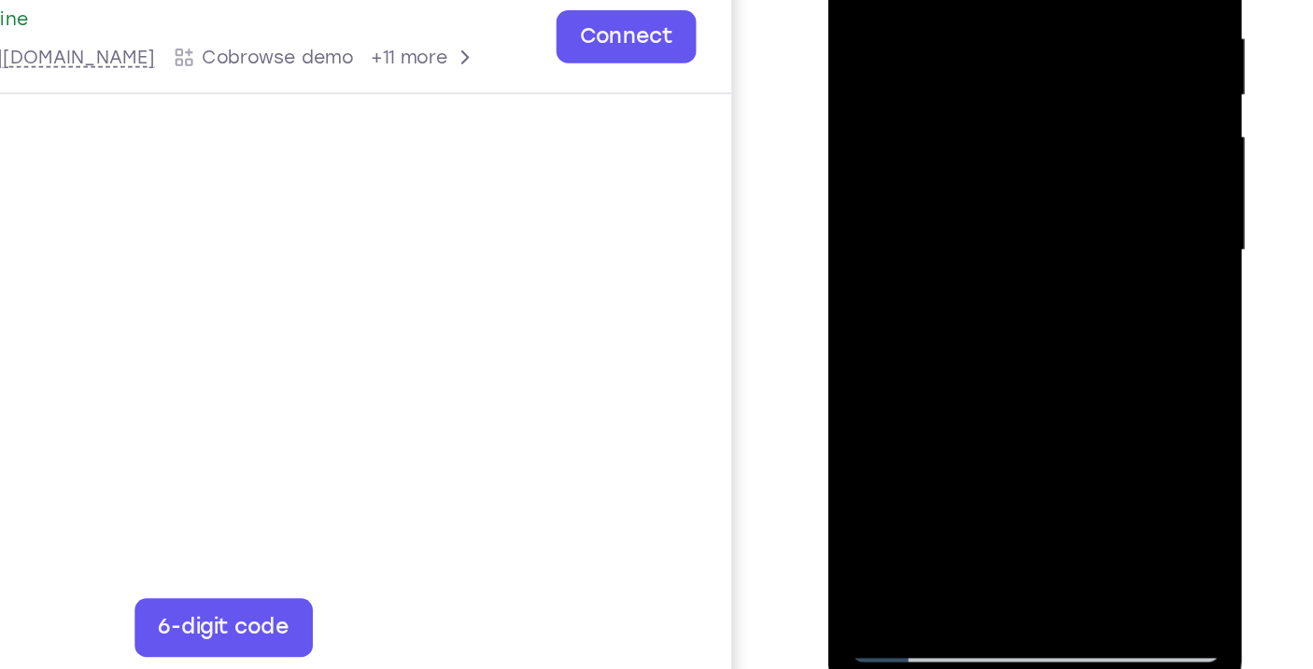
drag, startPoint x: 921, startPoint y: 140, endPoint x: 1094, endPoint y: 304, distance: 239.1
click at [1093, 304] on html "Online web based iOS Simulators and Android Emulators. Run iPhone, iPad, Mobile…" at bounding box center [960, 98] width 266 height 560
drag, startPoint x: 1038, startPoint y: 216, endPoint x: 896, endPoint y: 289, distance: 159.9
click at [896, 289] on div at bounding box center [958, 93] width 235 height 523
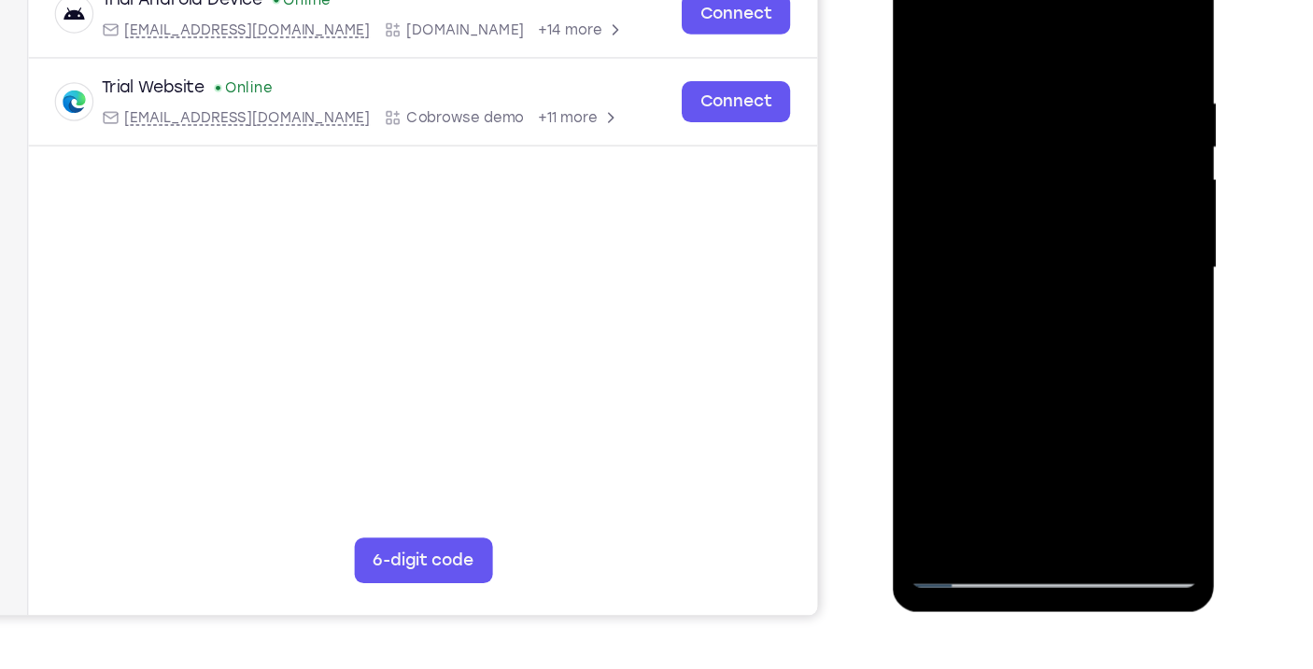
drag, startPoint x: 1130, startPoint y: 180, endPoint x: 1121, endPoint y: 294, distance: 114.2
click at [1121, 294] on div at bounding box center [1023, 208] width 235 height 523
drag, startPoint x: 1017, startPoint y: 109, endPoint x: 1250, endPoint y: -3, distance: 258.9
click at [1158, 0] on html "Online web based iOS Simulators and Android Emulators. Run iPhone, iPad, Mobile…" at bounding box center [1025, 213] width 266 height 560
drag, startPoint x: 947, startPoint y: 56, endPoint x: 1157, endPoint y: 234, distance: 275.6
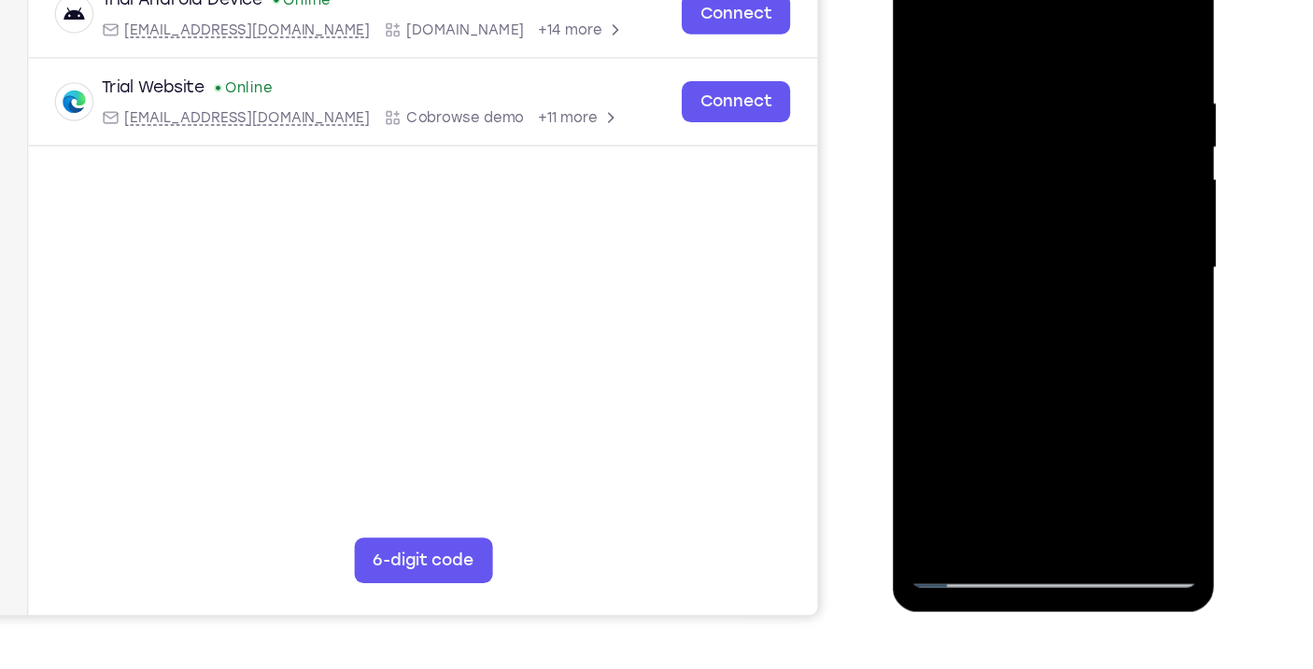
click at [1157, 234] on div at bounding box center [1025, 213] width 266 height 560
click at [943, 19] on div at bounding box center [1023, 208] width 235 height 523
drag, startPoint x: 992, startPoint y: 369, endPoint x: 995, endPoint y: 281, distance: 87.8
click at [995, 281] on div at bounding box center [1023, 208] width 235 height 523
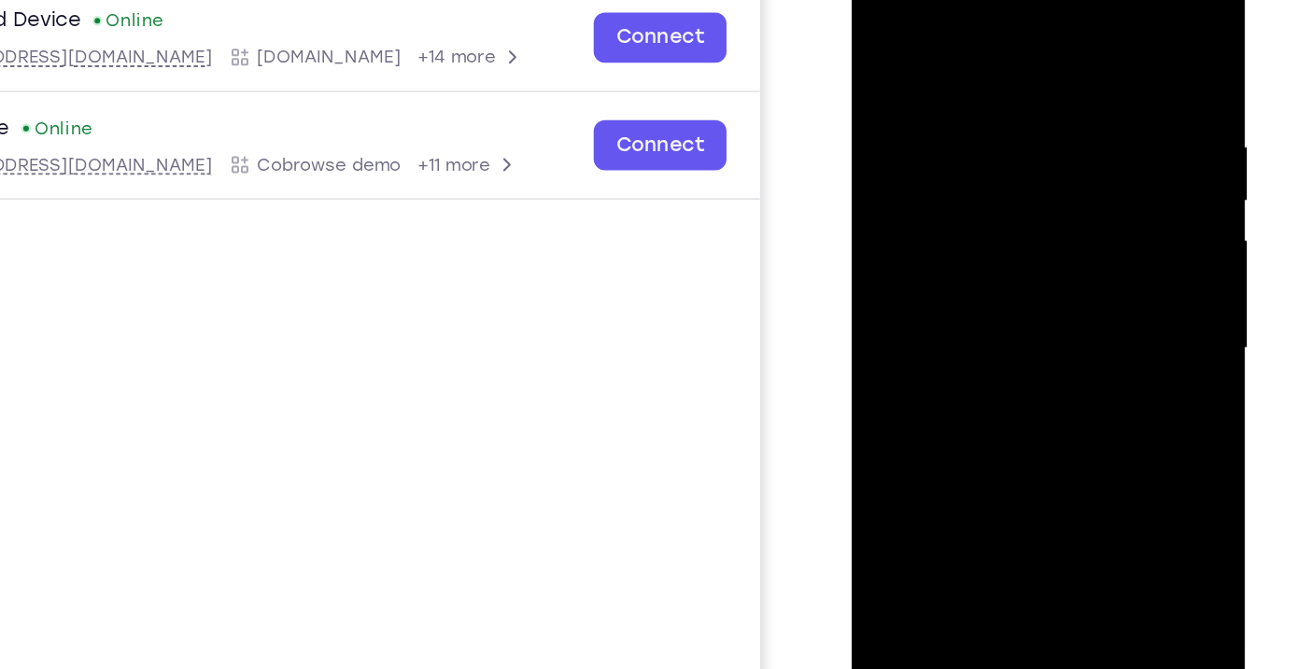
drag, startPoint x: 966, startPoint y: 261, endPoint x: 968, endPoint y: 124, distance: 137.3
click at [968, 124] on div at bounding box center [983, 212] width 235 height 523
drag, startPoint x: 942, startPoint y: 283, endPoint x: 948, endPoint y: 128, distance: 155.1
click at [948, 128] on div at bounding box center [983, 212] width 235 height 523
drag, startPoint x: 956, startPoint y: 315, endPoint x: 968, endPoint y: 169, distance: 146.2
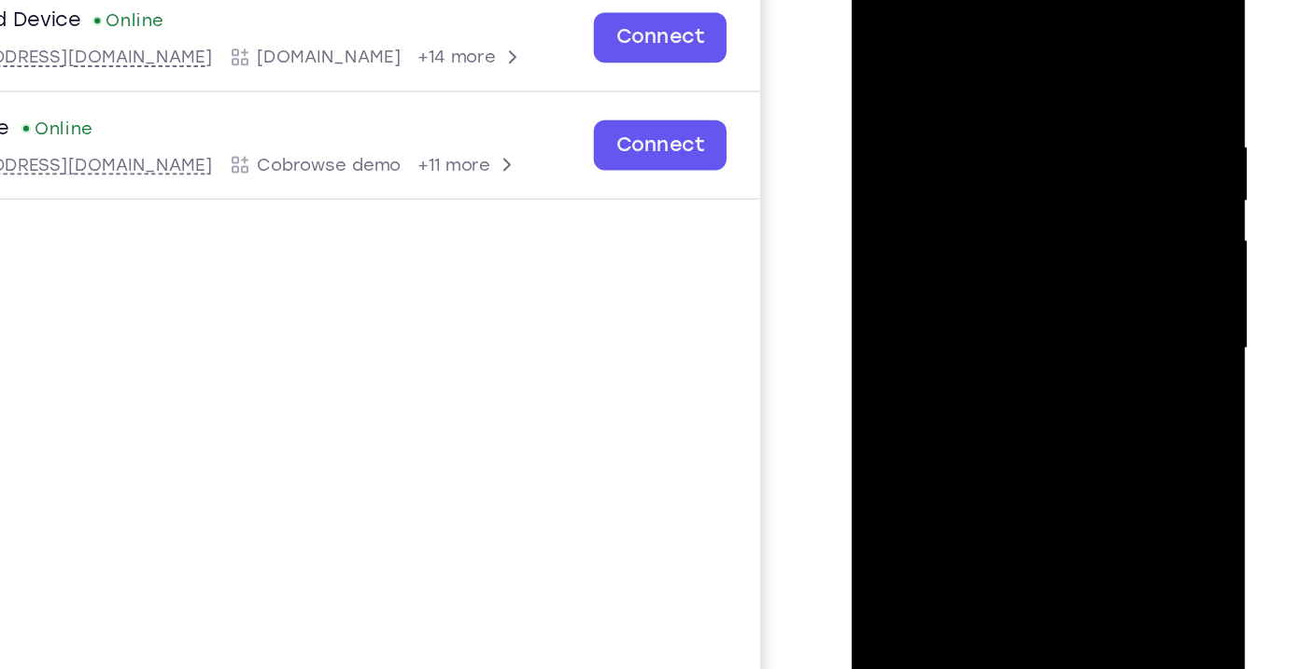
click at [968, 169] on div at bounding box center [983, 212] width 235 height 523
drag, startPoint x: 960, startPoint y: 277, endPoint x: 967, endPoint y: 143, distance: 134.7
click at [967, 143] on div at bounding box center [983, 212] width 235 height 523
drag, startPoint x: 941, startPoint y: 259, endPoint x: 967, endPoint y: 19, distance: 241.4
click at [967, 19] on div at bounding box center [983, 212] width 235 height 523
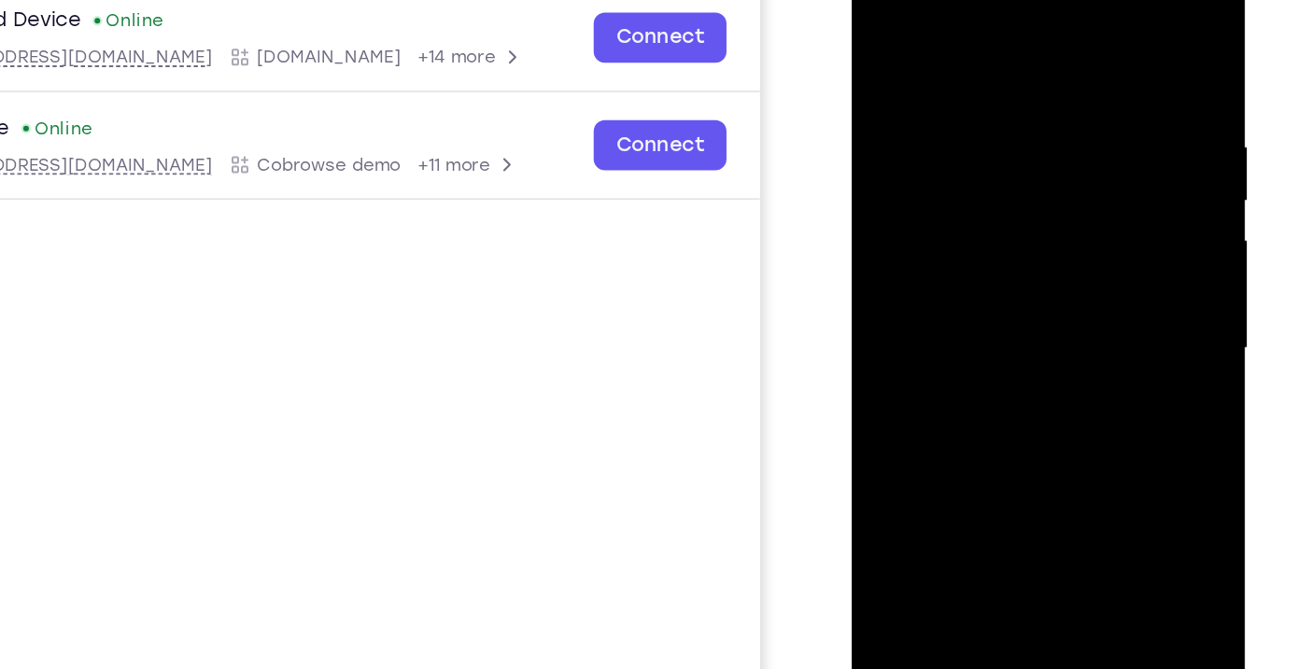
drag, startPoint x: 964, startPoint y: 239, endPoint x: 967, endPoint y: 120, distance: 118.6
click at [967, 120] on div at bounding box center [983, 212] width 235 height 523
drag, startPoint x: 971, startPoint y: 295, endPoint x: 983, endPoint y: 462, distance: 167.6
click at [983, 462] on div at bounding box center [983, 212] width 235 height 523
drag, startPoint x: 932, startPoint y: 59, endPoint x: 913, endPoint y: 462, distance: 403.8
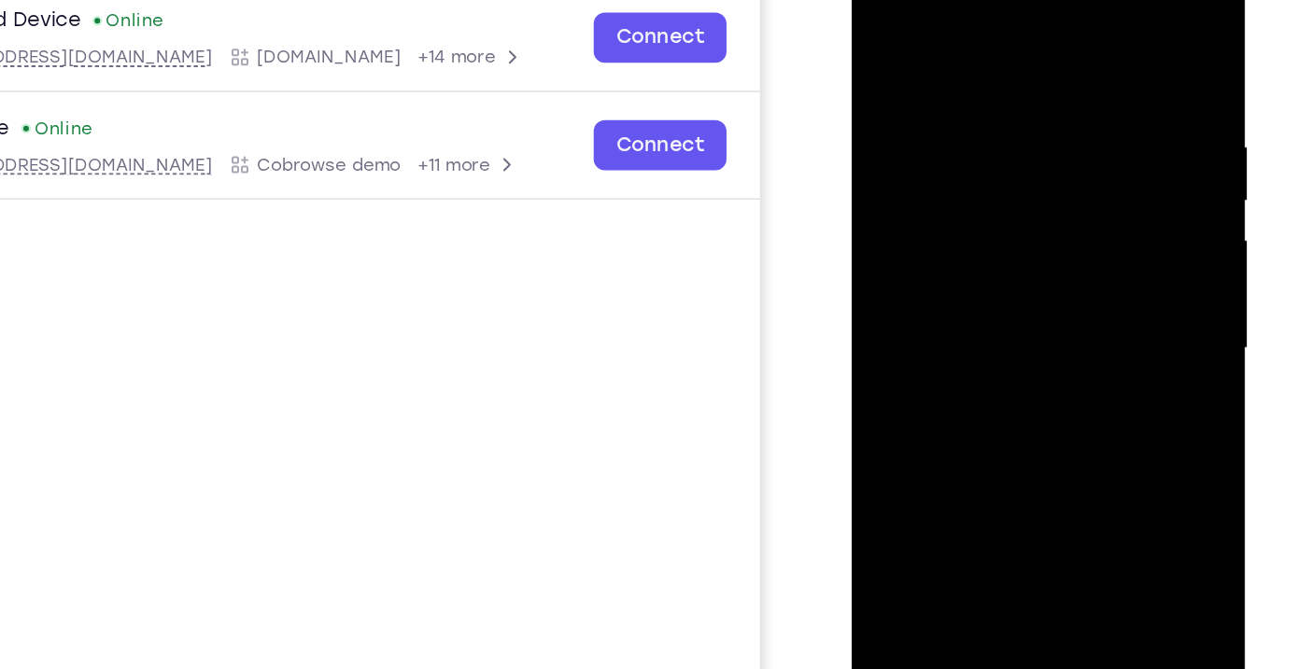
click at [913, 462] on div at bounding box center [983, 212] width 235 height 523
drag, startPoint x: 961, startPoint y: 89, endPoint x: 942, endPoint y: 462, distance: 374.0
click at [942, 462] on div at bounding box center [983, 212] width 235 height 523
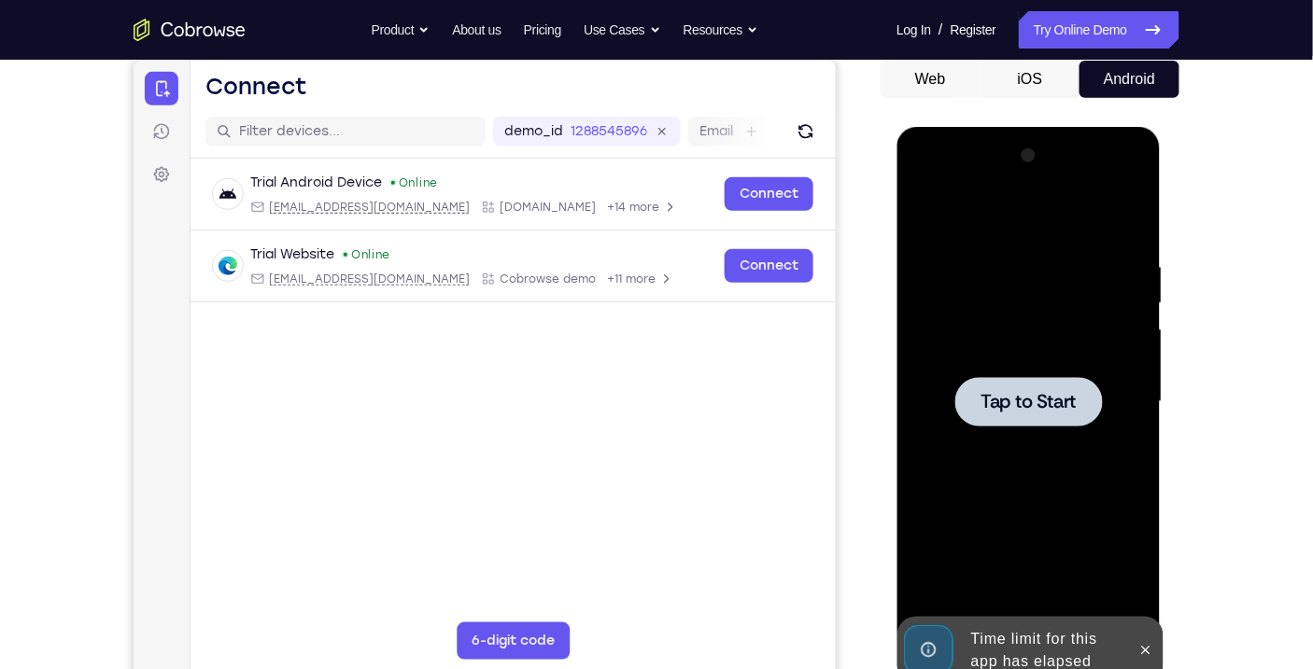
scroll to position [210, 0]
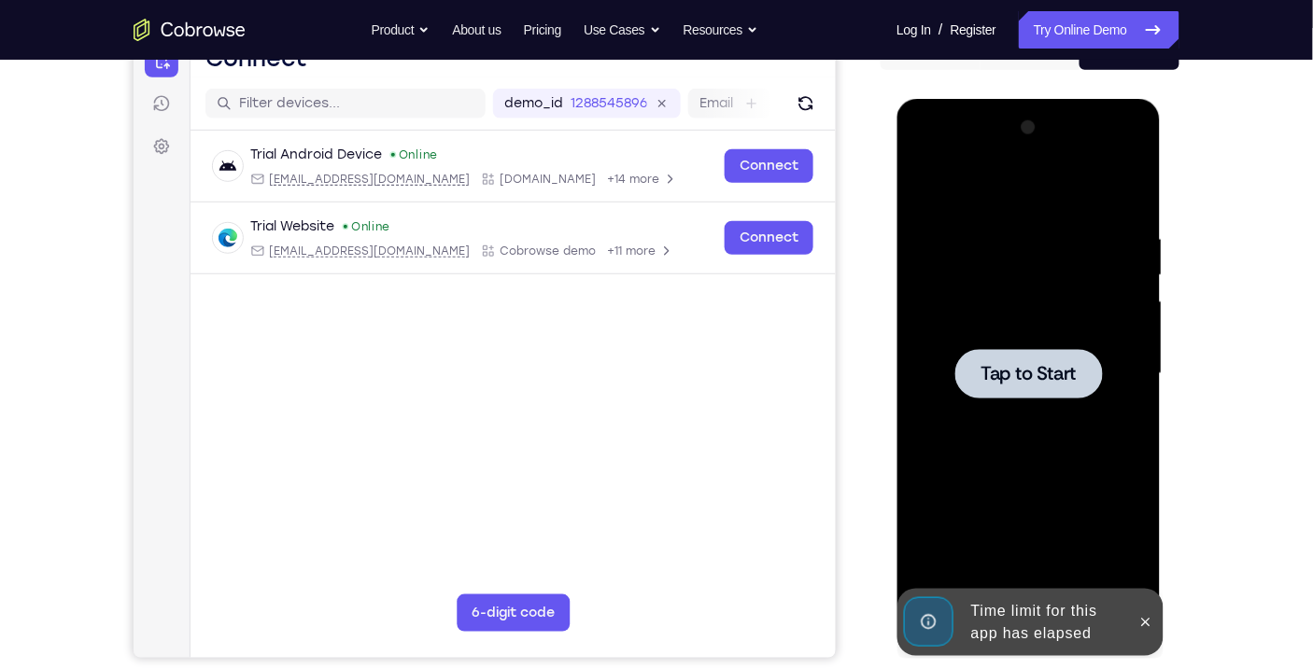
click at [1056, 377] on span "Tap to Start" at bounding box center [1027, 373] width 95 height 19
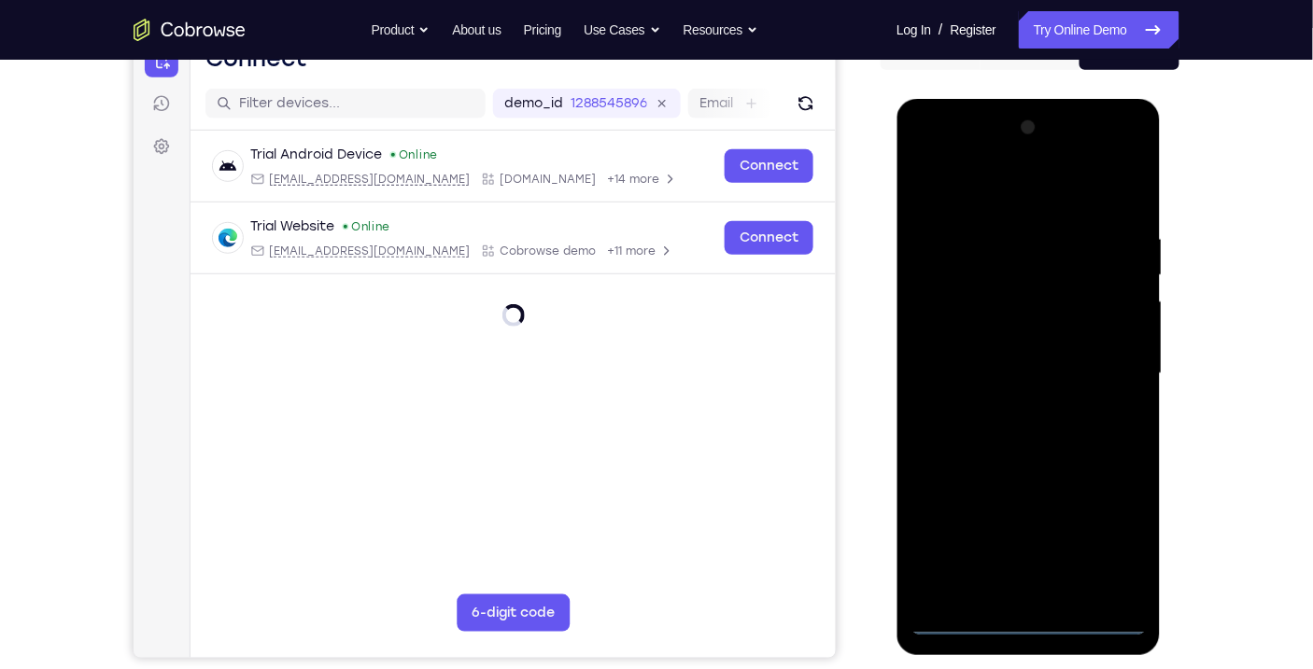
click at [1021, 153] on div at bounding box center [1027, 373] width 235 height 523
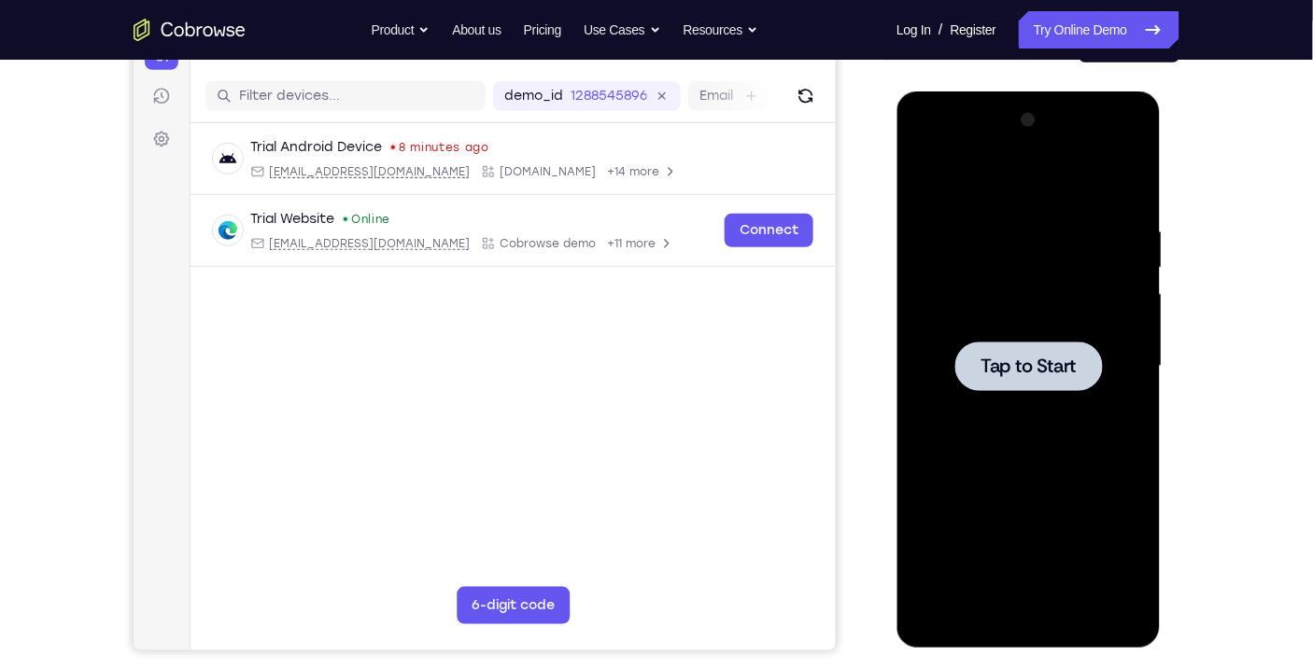
scroll to position [232, 0]
